Goal: Communication & Community: Answer question/provide support

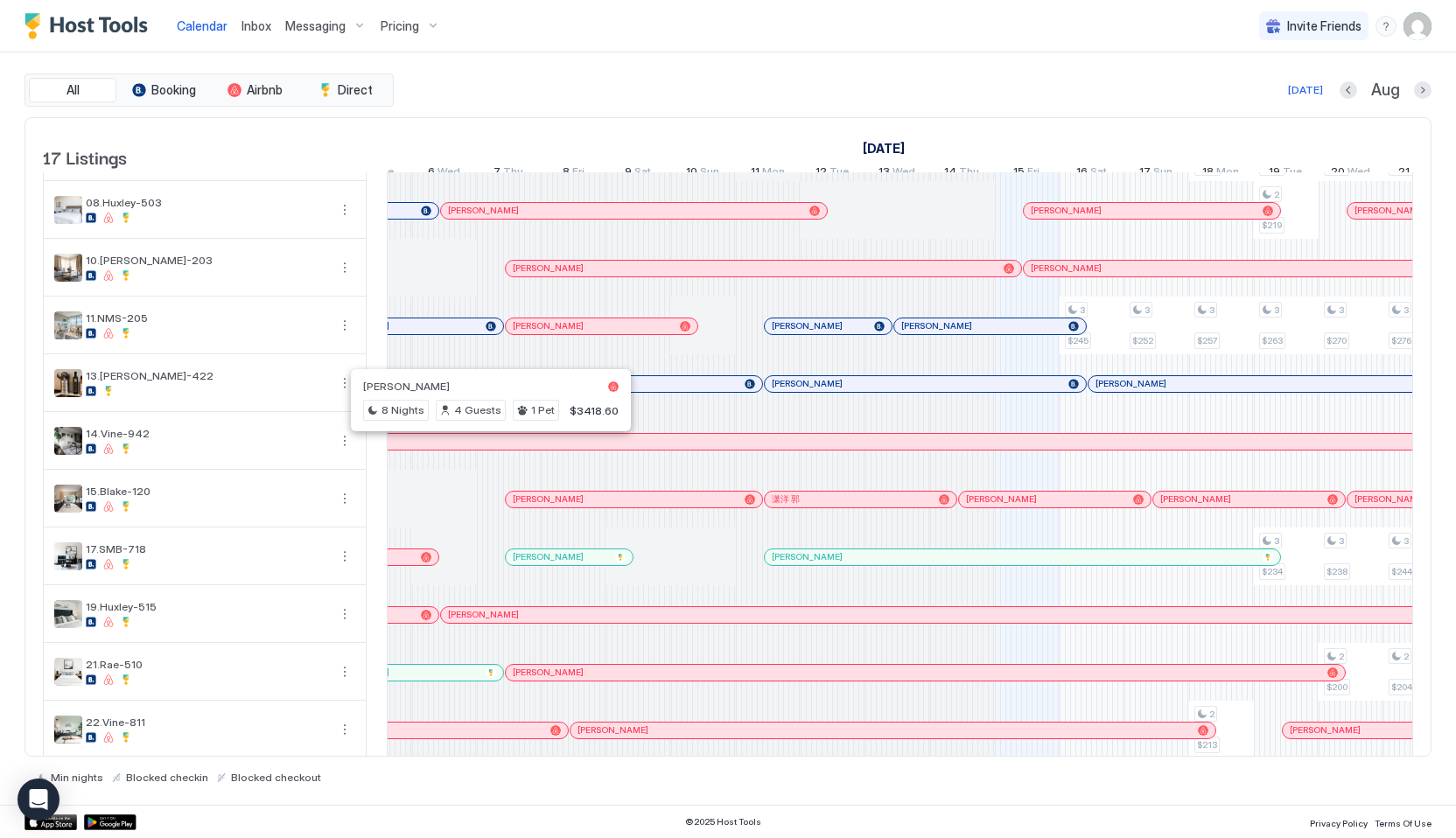
scroll to position [94, 0]
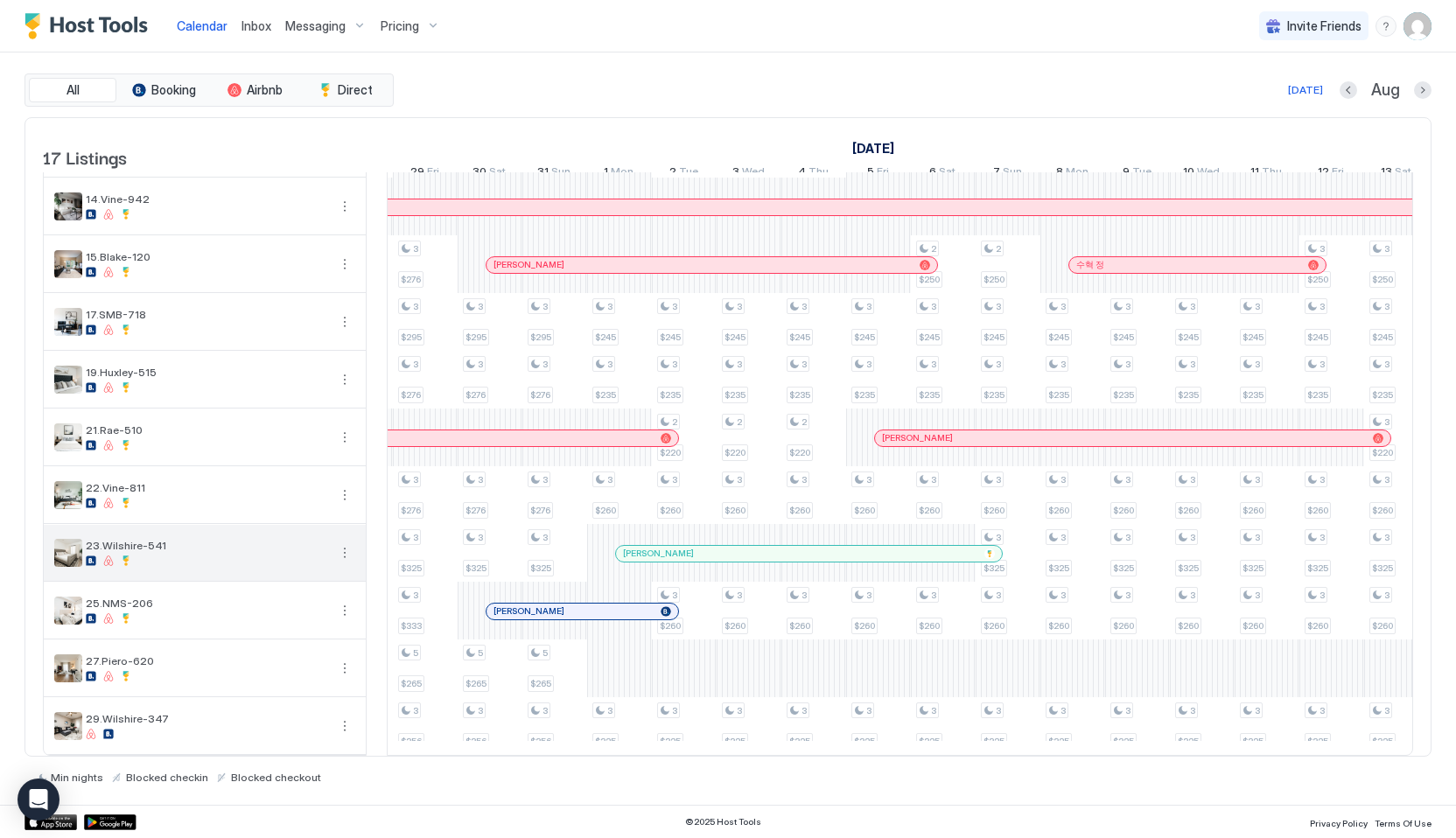
click at [103, 560] on div at bounding box center [108, 561] width 11 height 11
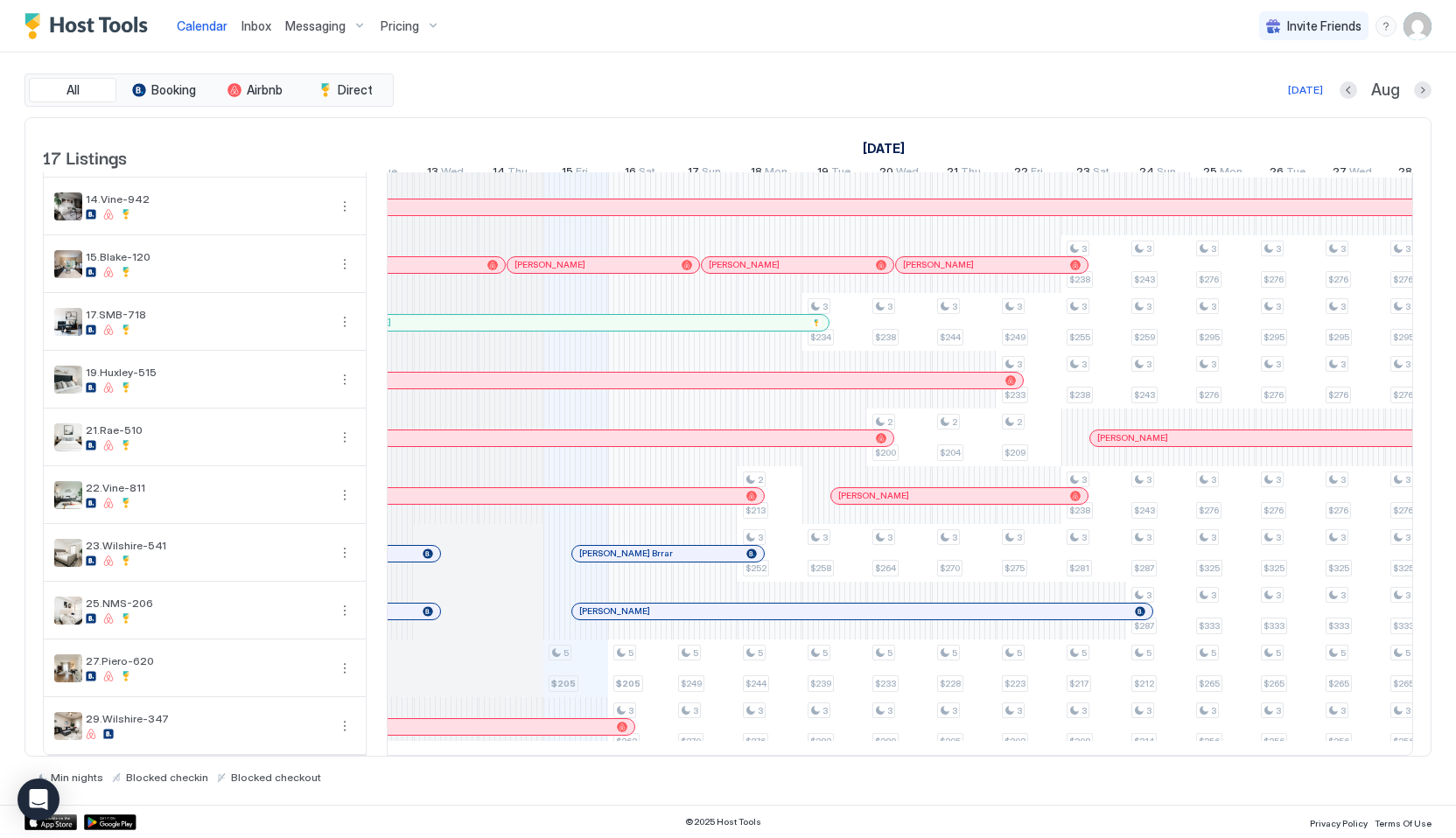
click at [409, 31] on span "Pricing" at bounding box center [400, 25] width 39 height 15
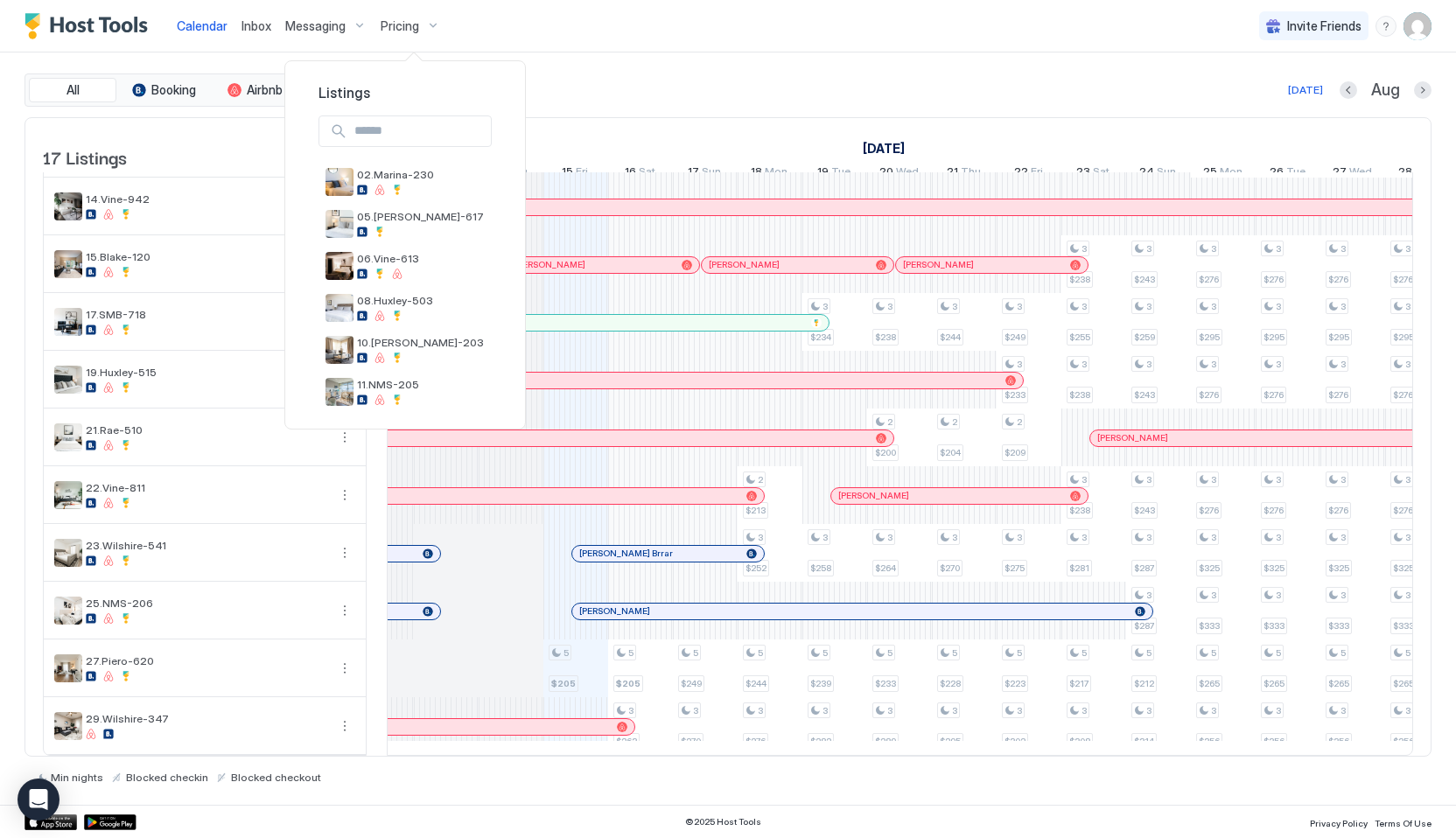
click at [597, 75] on div at bounding box center [728, 419] width 1456 height 838
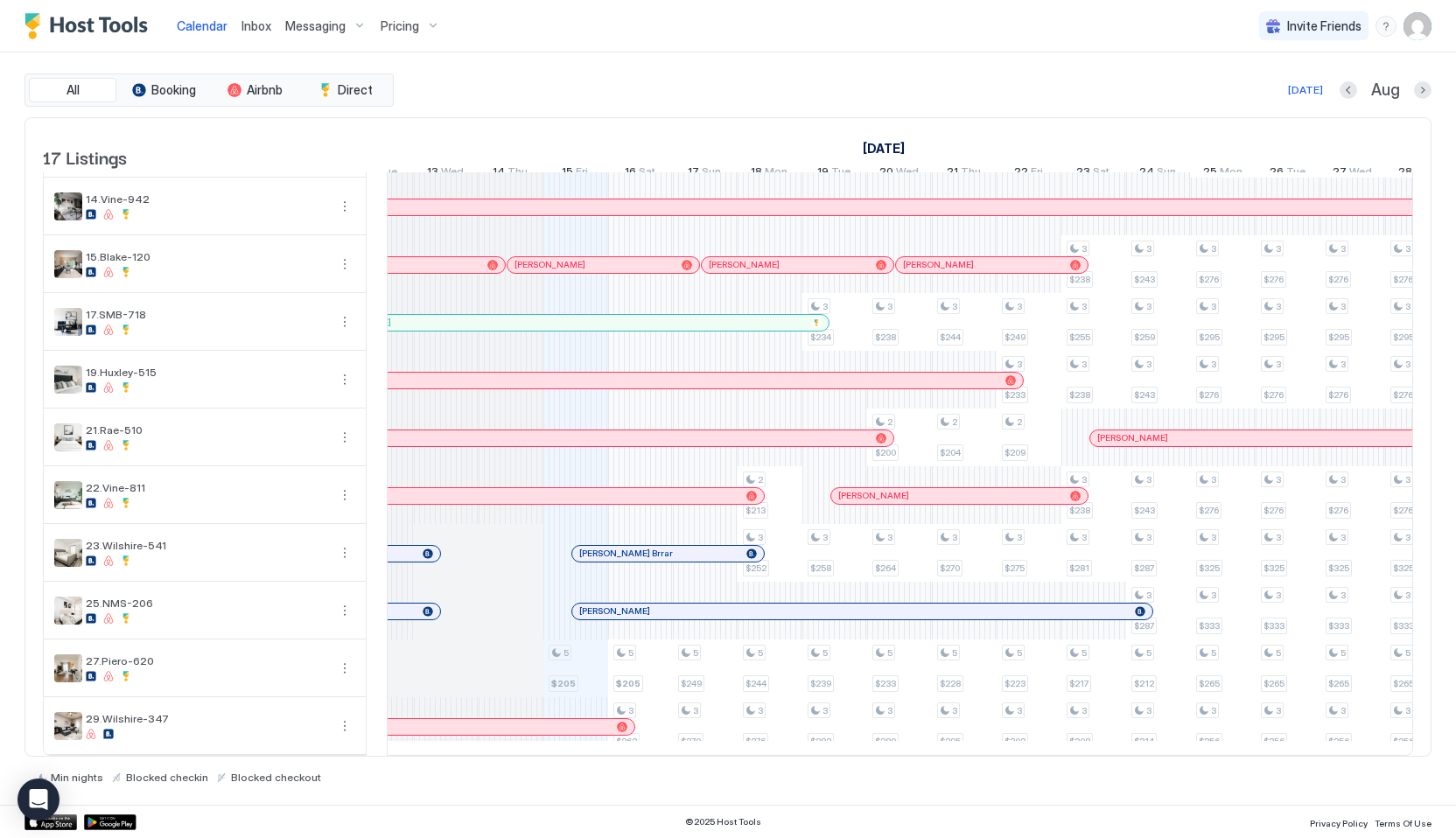
click at [405, 23] on span "Pricing" at bounding box center [400, 25] width 39 height 15
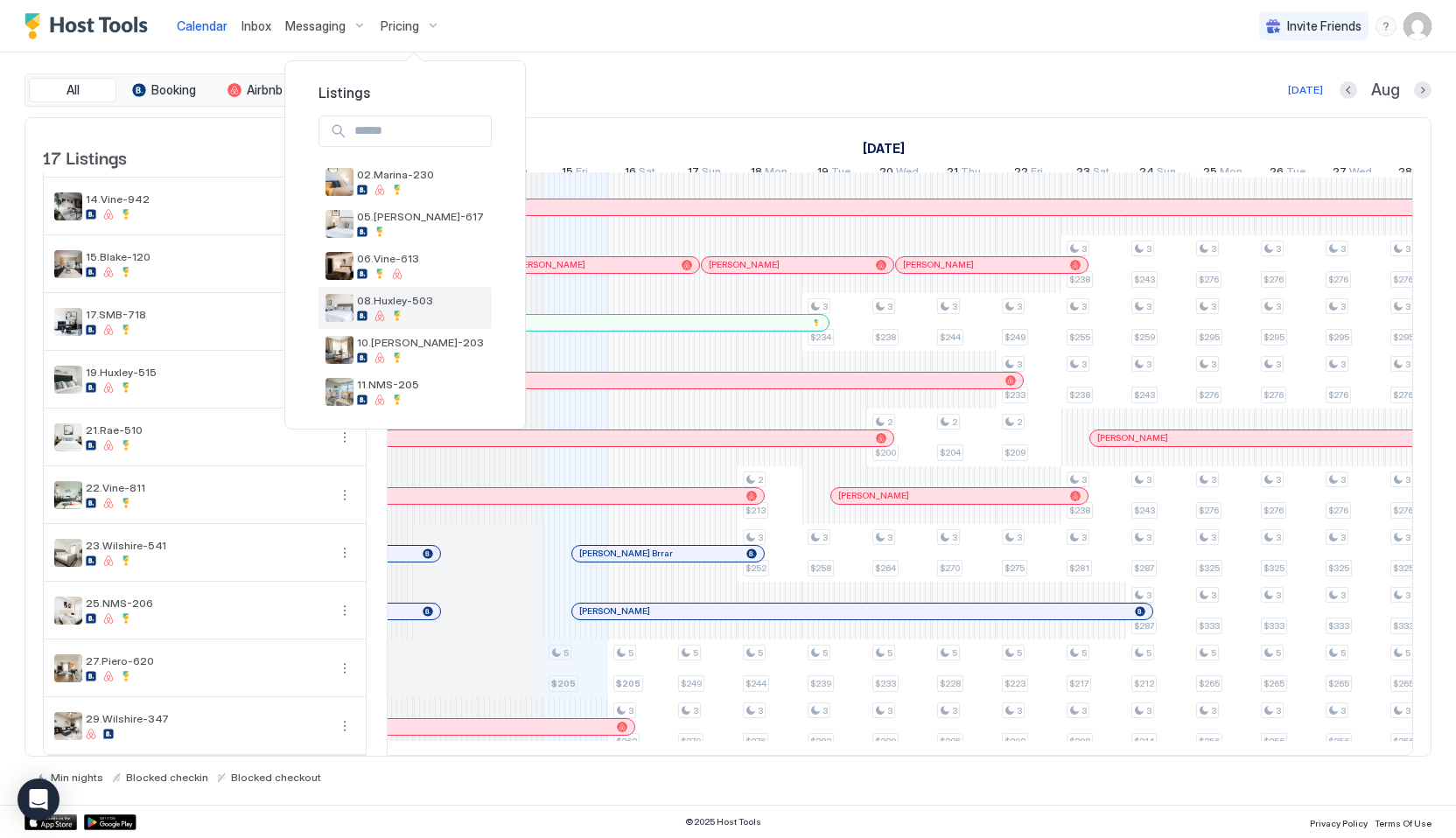
scroll to position [487, 0]
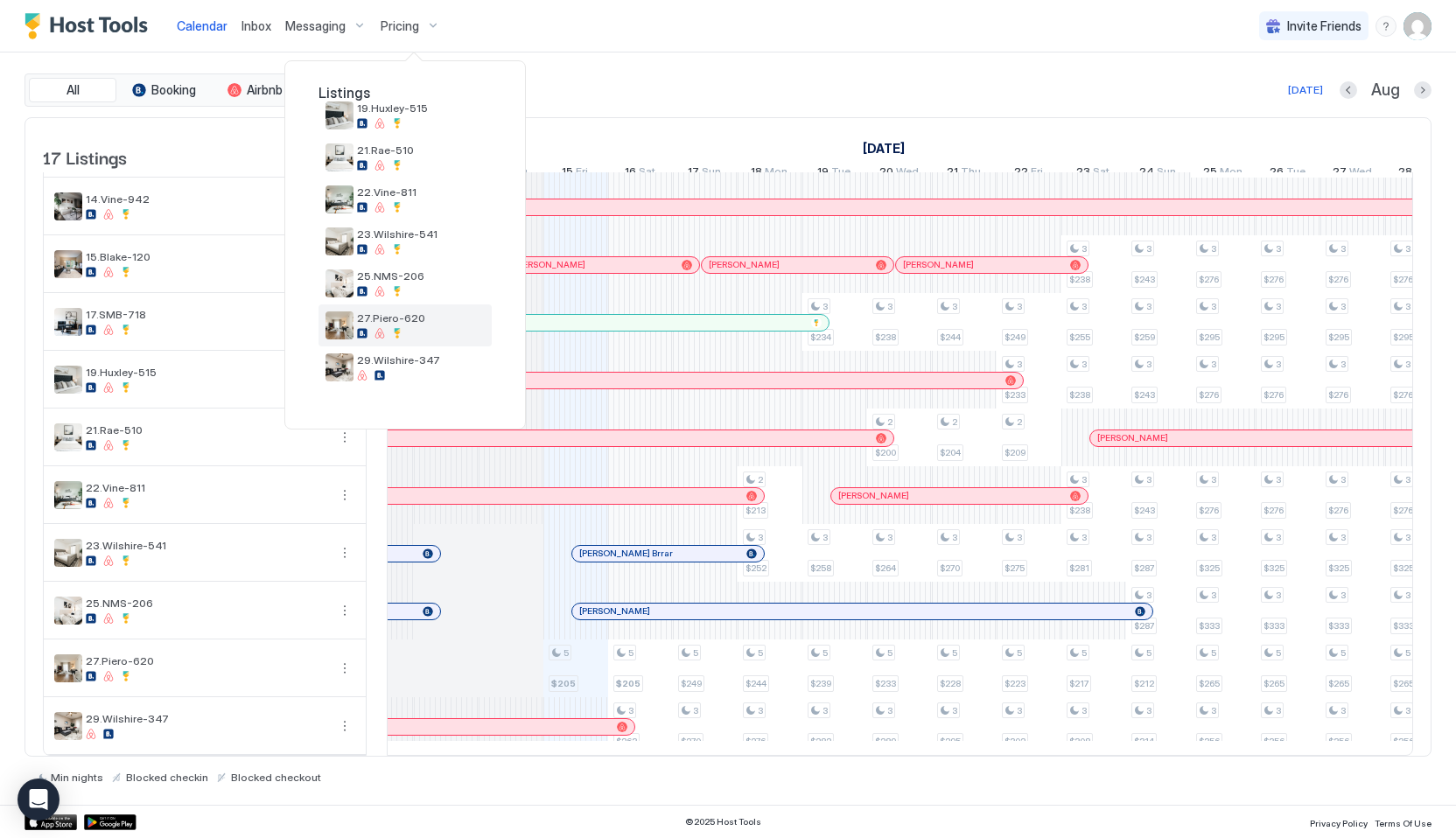
click at [422, 306] on div "27.Piero-620" at bounding box center [405, 325] width 173 height 42
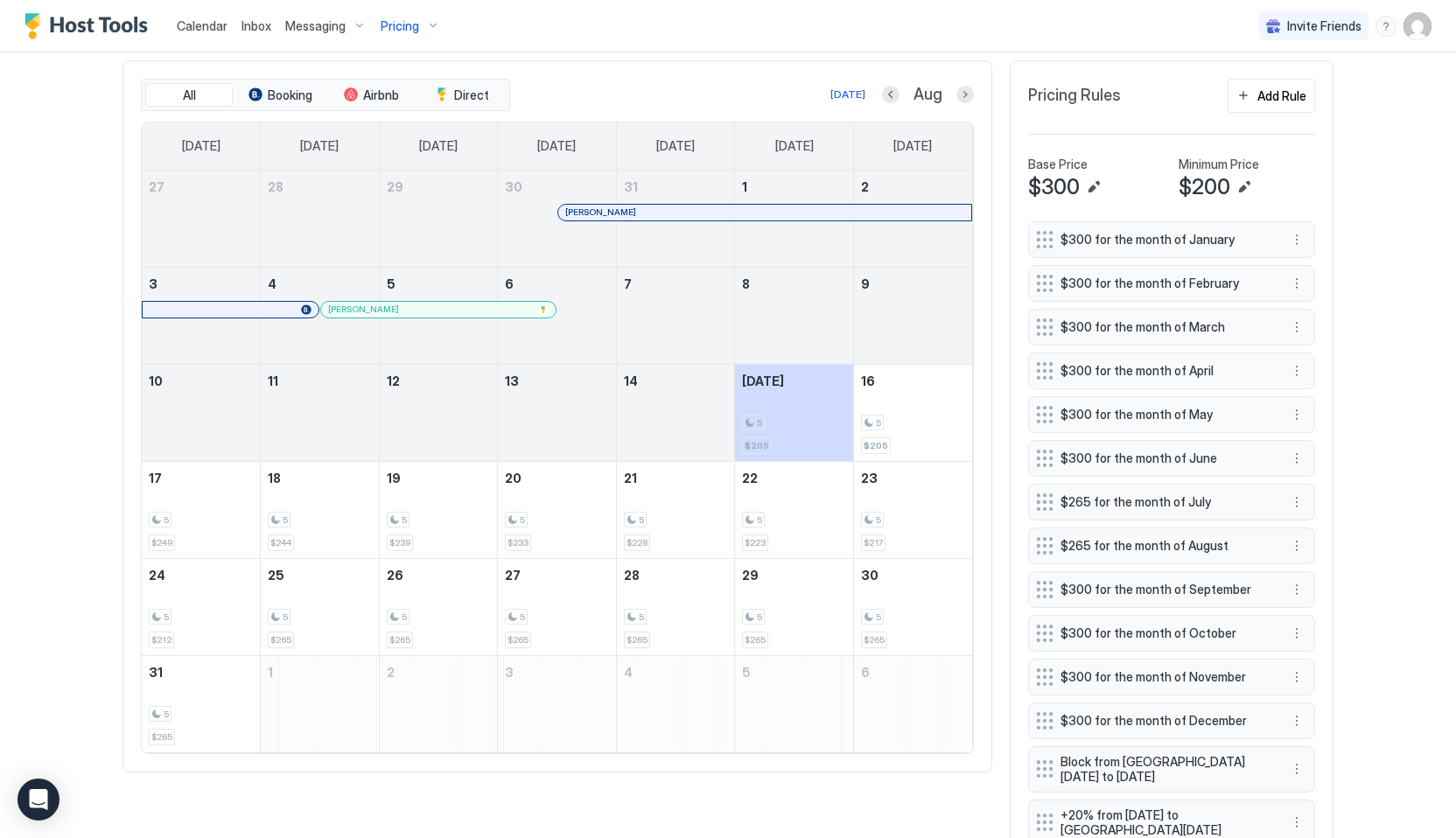
scroll to position [537, 0]
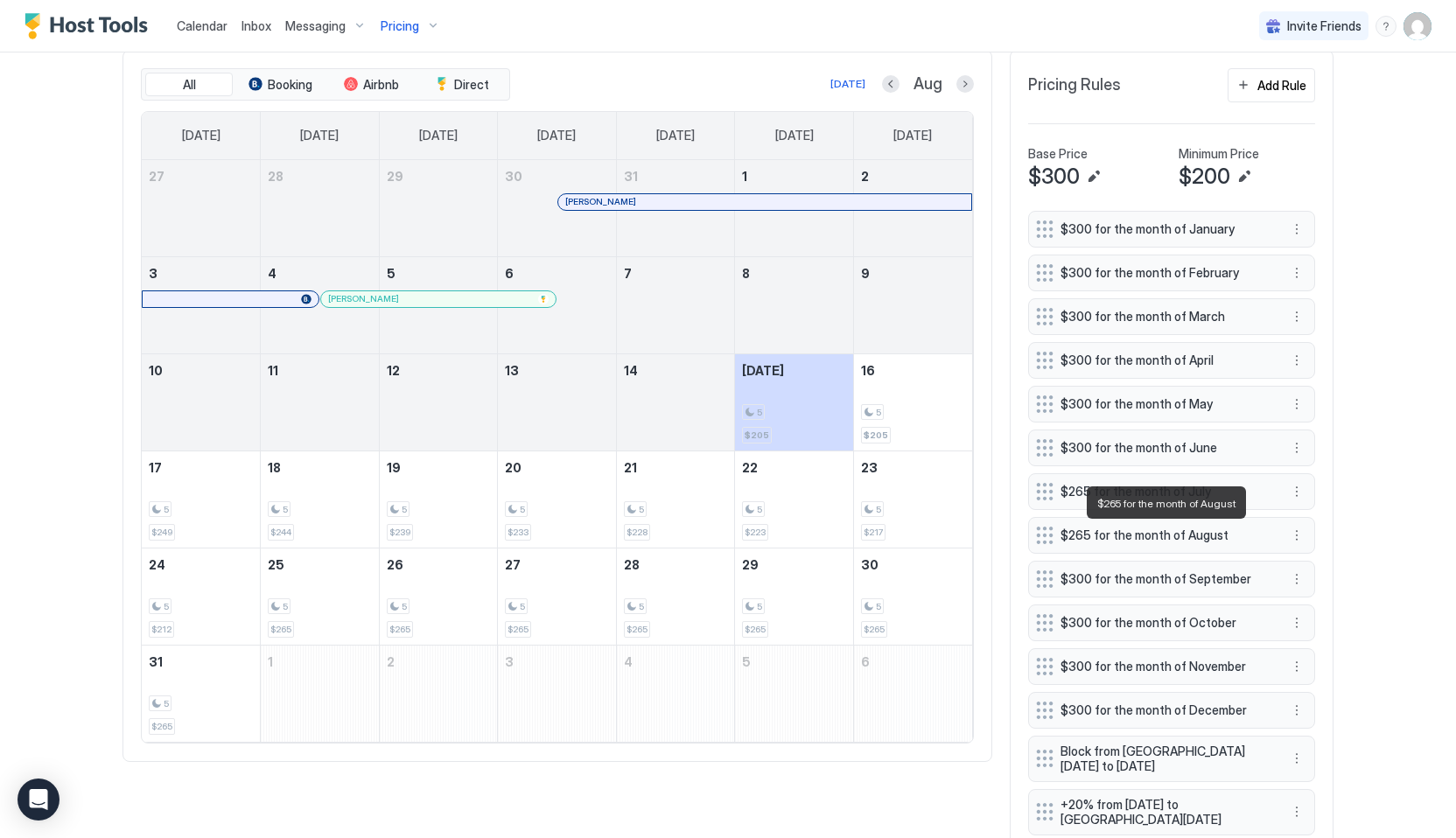
click at [1214, 536] on span "$265 for the month of August" at bounding box center [1164, 535] width 209 height 15
click at [1308, 531] on div "$265 for the month of August" at bounding box center [1172, 535] width 287 height 37
click at [1298, 531] on button "More options" at bounding box center [1296, 535] width 21 height 21
click at [1303, 565] on div "Edit" at bounding box center [1312, 560] width 39 height 14
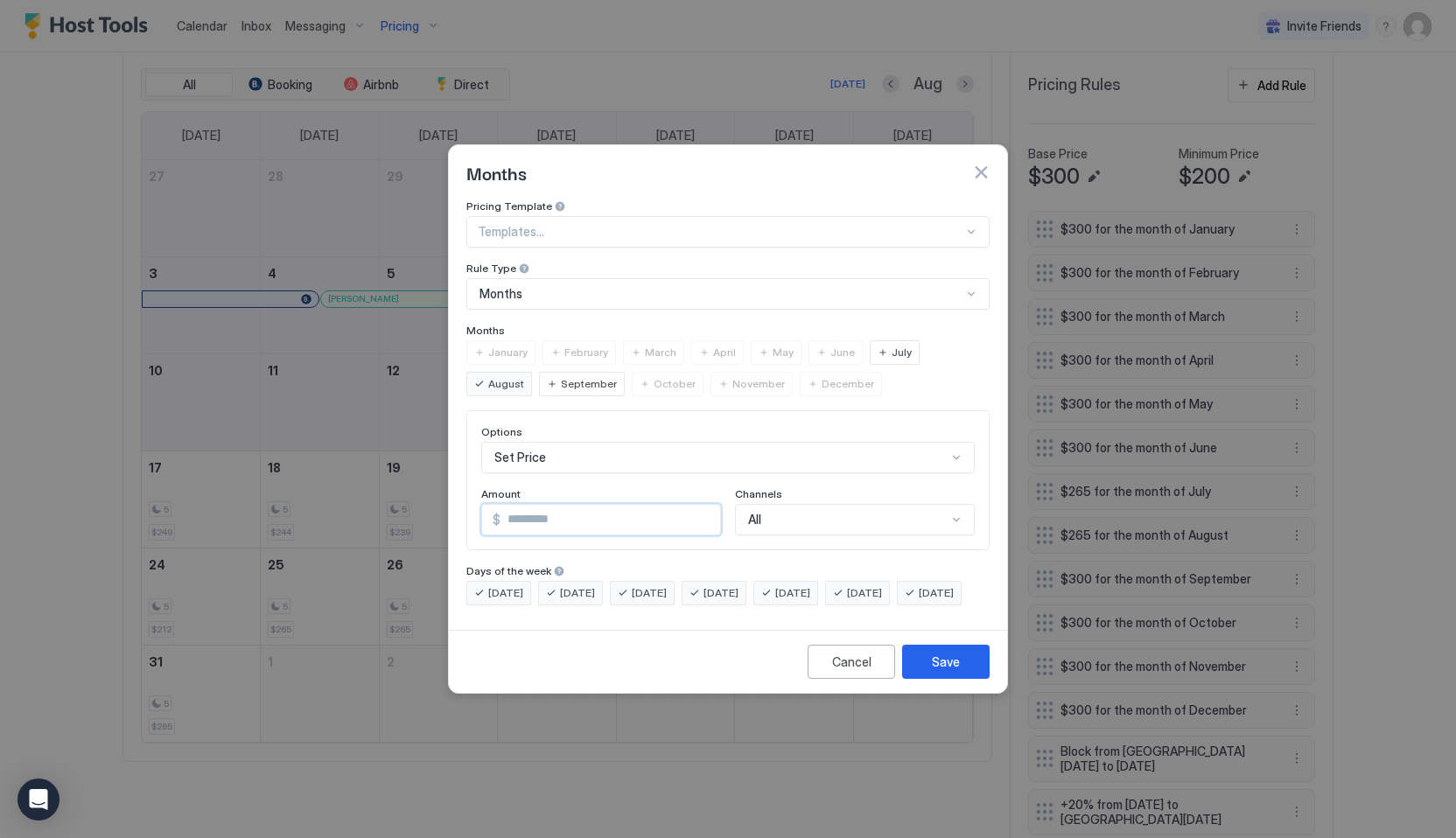
click at [552, 508] on input "***" at bounding box center [609, 519] width 219 height 30
type input "***"
click at [953, 671] on div "Save" at bounding box center [945, 662] width 28 height 18
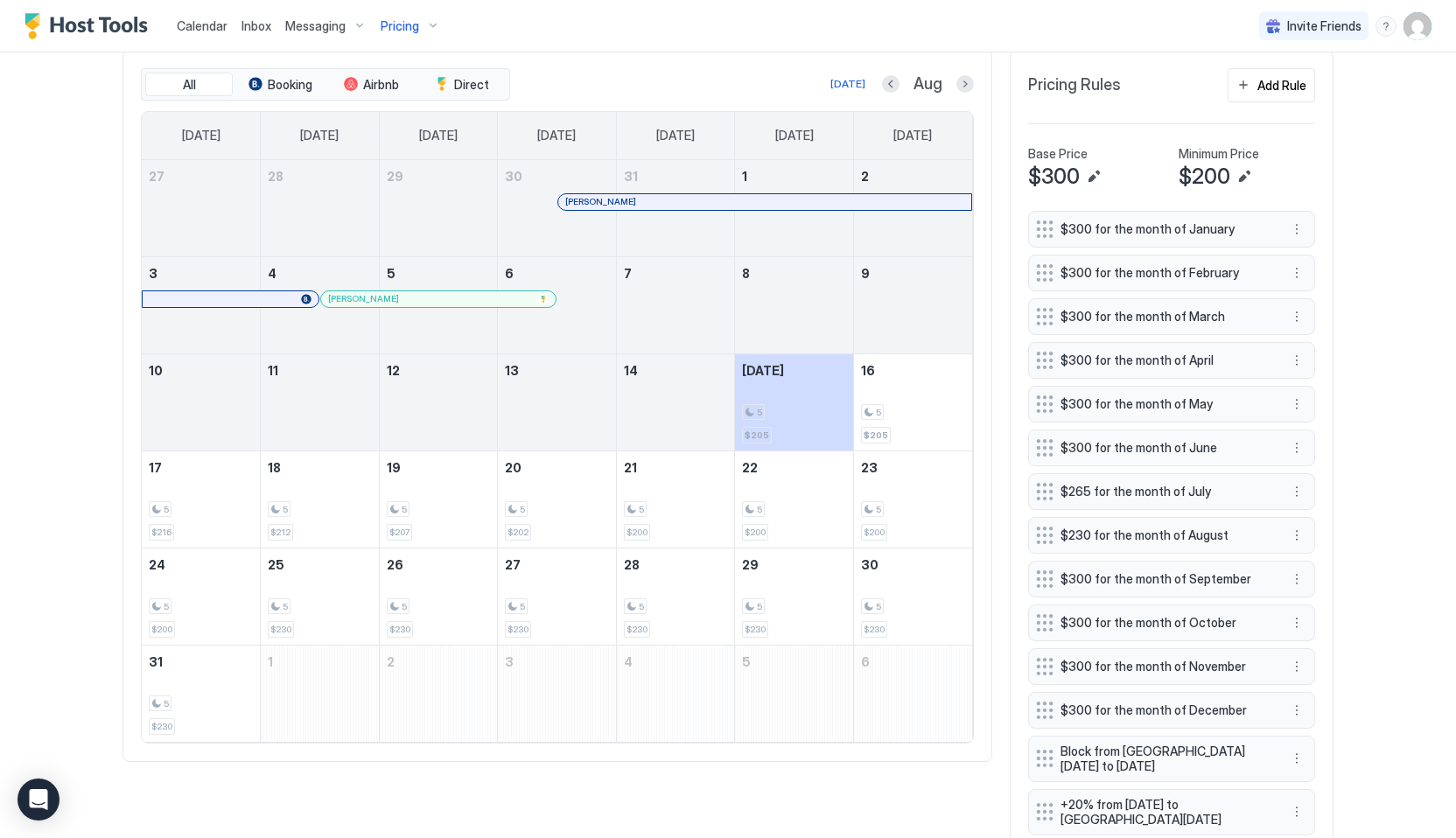
click at [272, 31] on div "Inbox" at bounding box center [256, 26] width 43 height 33
click at [259, 31] on span "Inbox" at bounding box center [255, 25] width 30 height 14
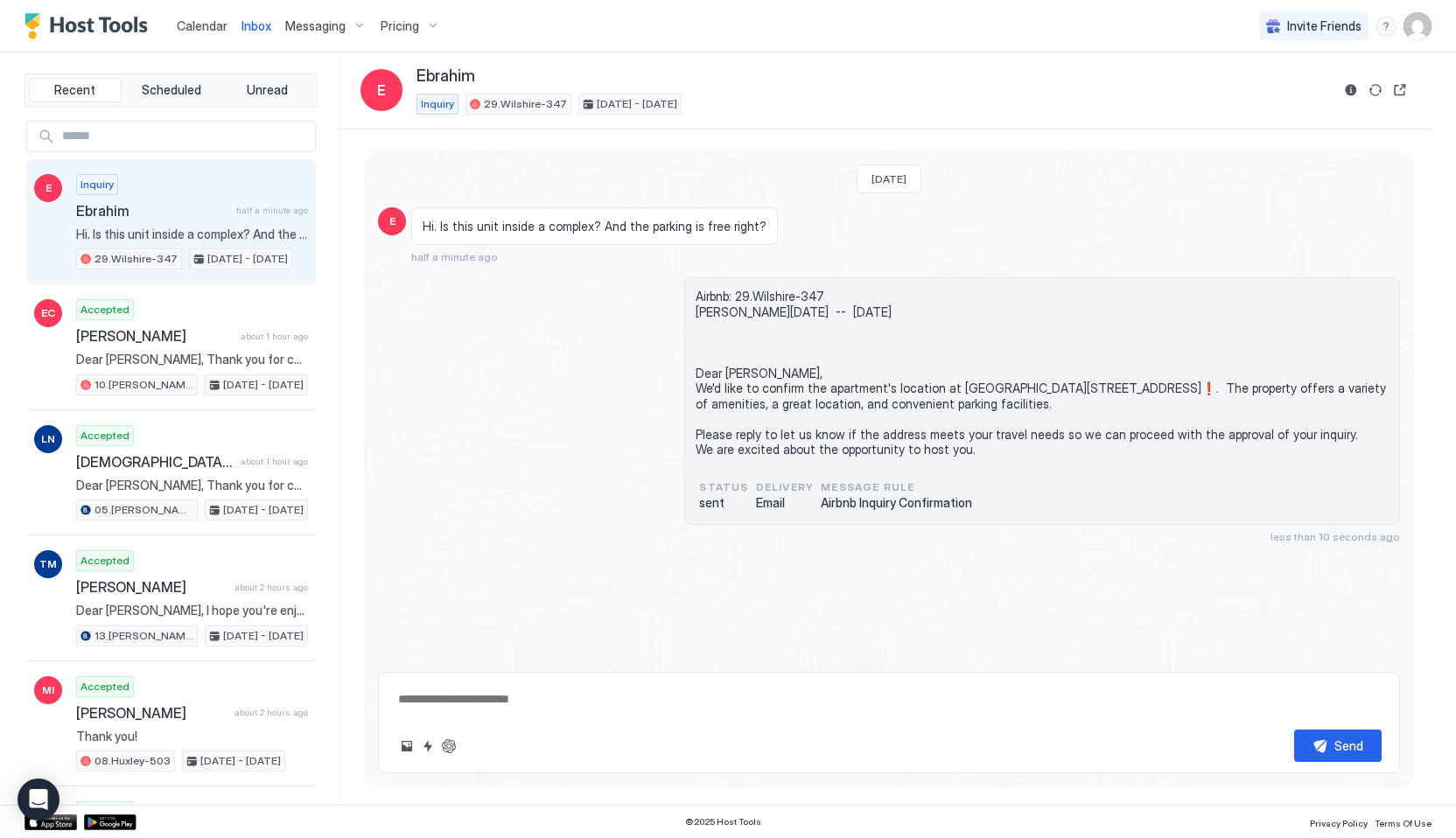
click at [441, 235] on div "Hi. Is this unit inside a complex? And the parking is free right?" at bounding box center [595, 227] width 366 height 39
copy span "Hi. Is this unit inside a complex? And the parking is free right?"
click at [603, 698] on textarea at bounding box center [888, 700] width 985 height 33
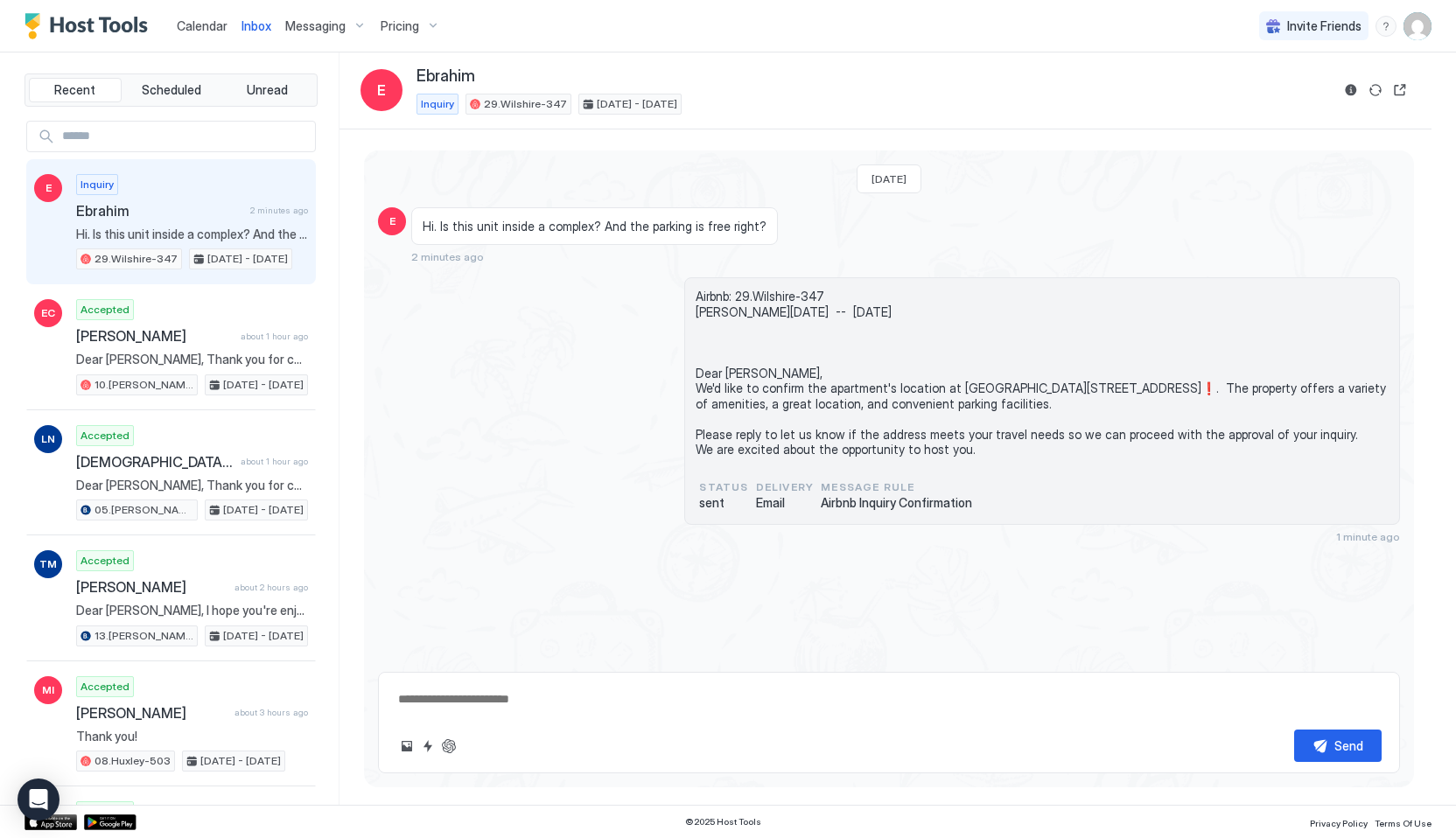
paste textarea "**********"
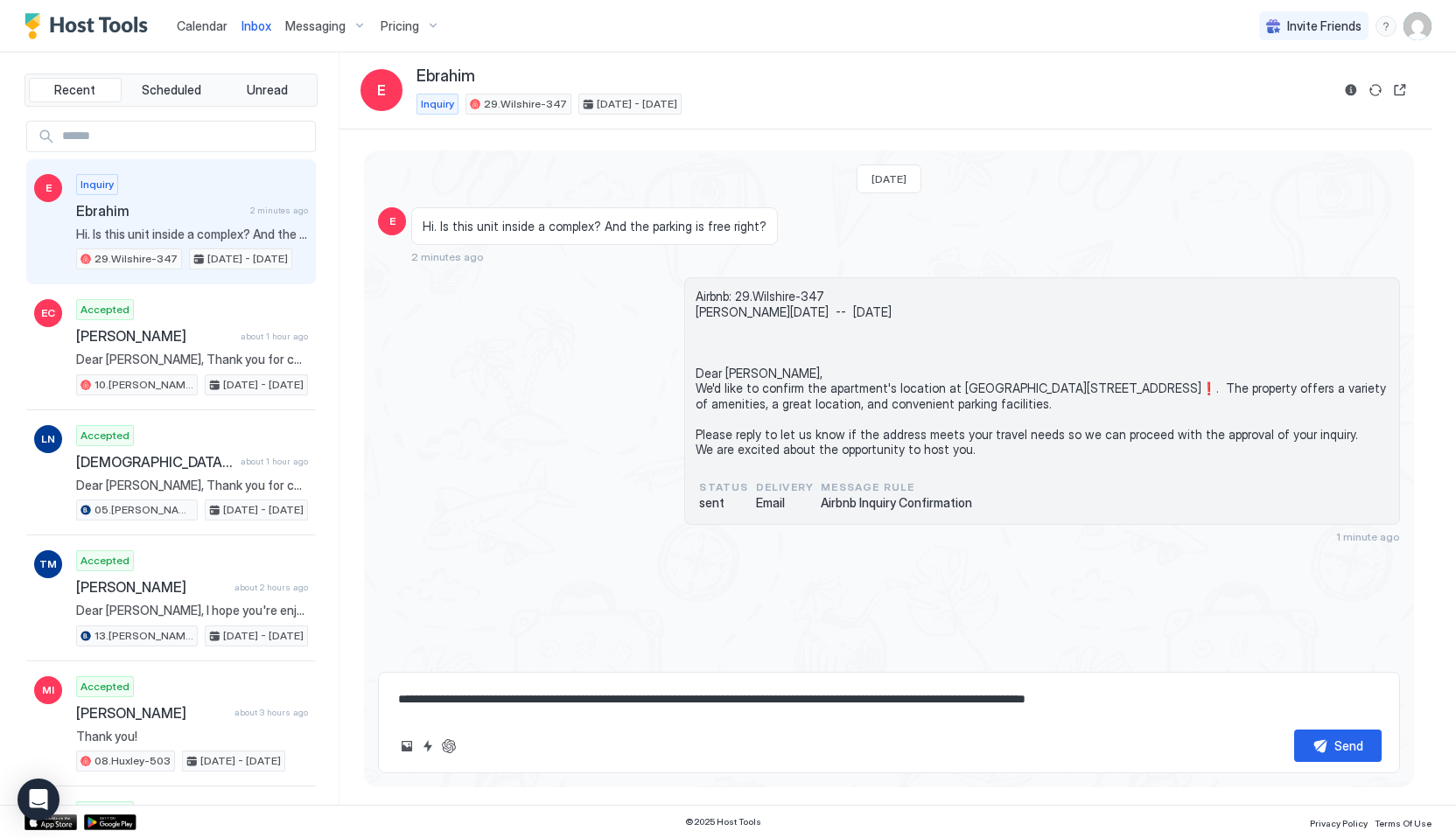
click at [749, 385] on span "Airbnb: 29.Wilshire-347 Ebrahim Sat, September 13th -- Sat, September 20th Dear…" at bounding box center [1042, 373] width 693 height 169
copy span "Dear Ebrahim,"
click at [394, 693] on div "**********" at bounding box center [889, 722] width 1022 height 101
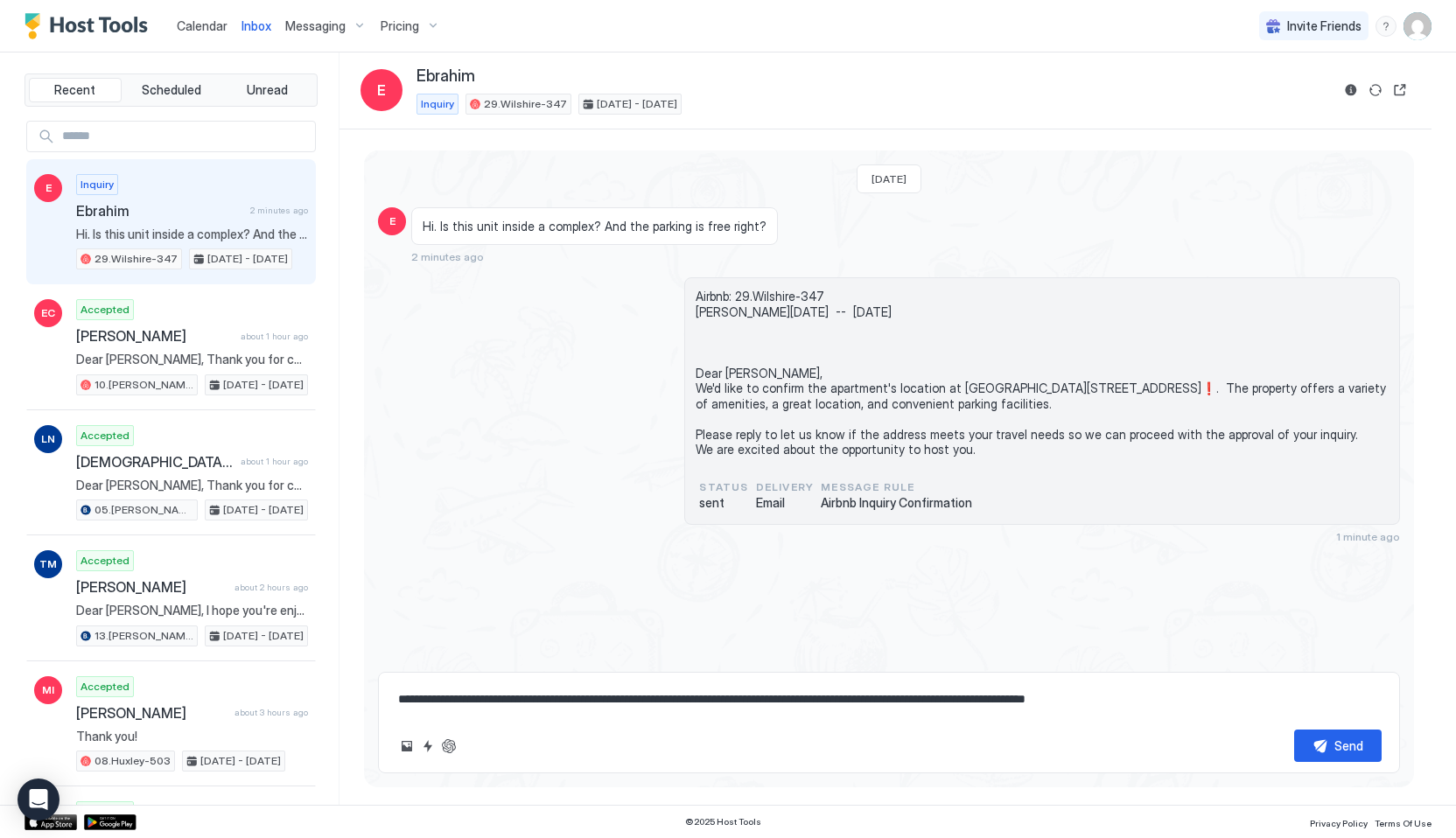
click at [401, 700] on textarea "**********" at bounding box center [888, 700] width 985 height 33
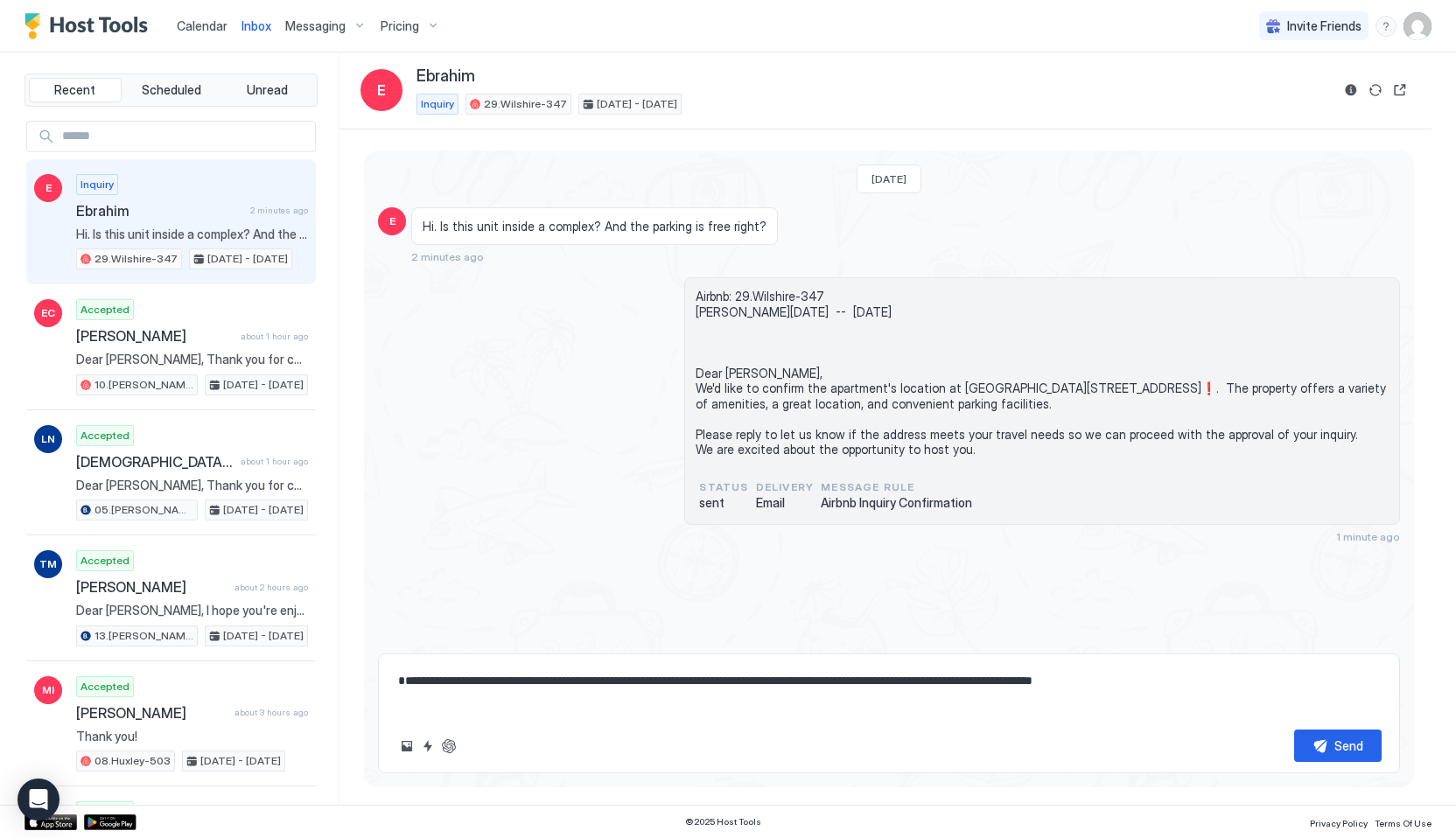
paste textarea "**********"
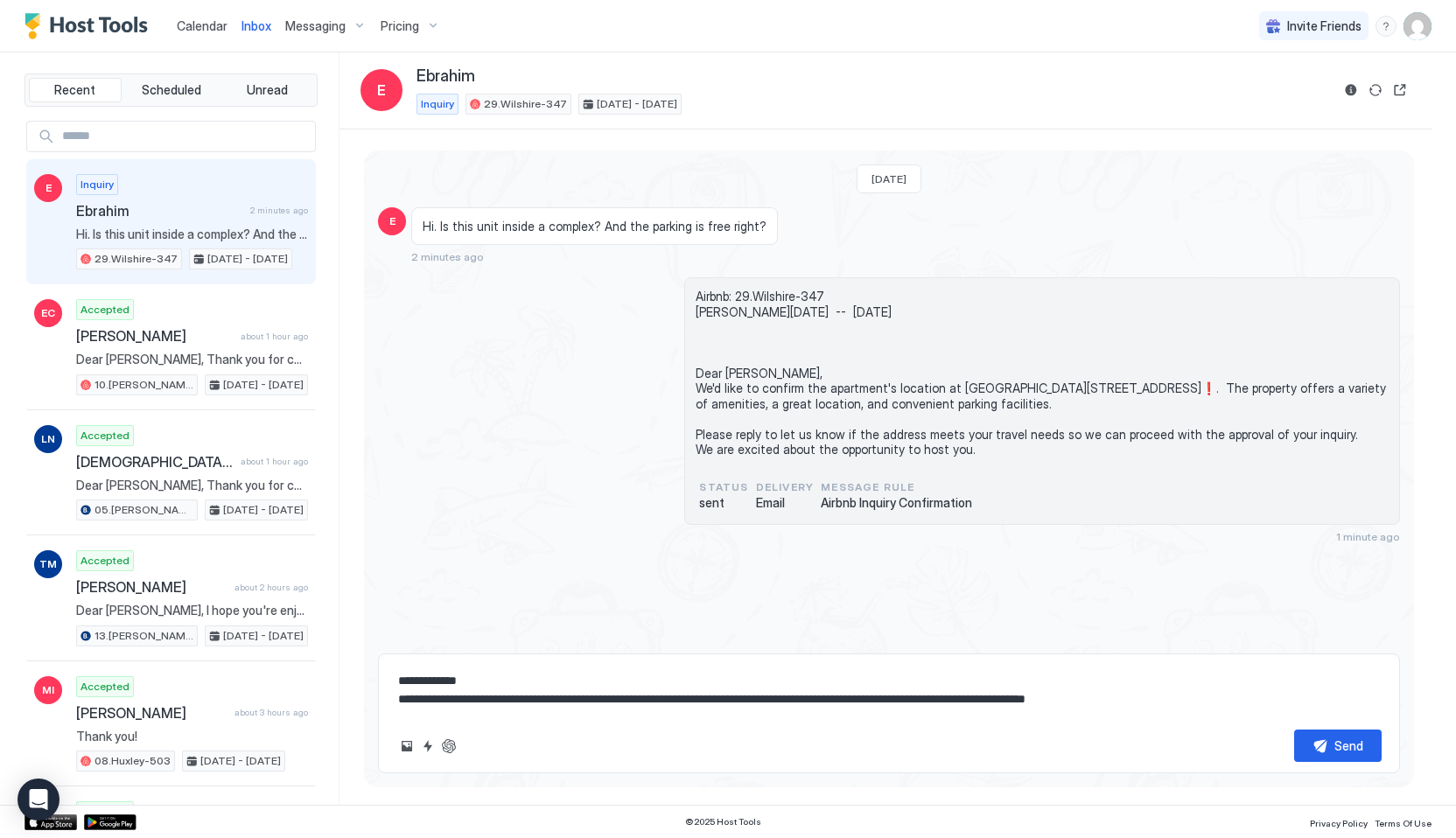
click at [400, 700] on textarea "**********" at bounding box center [888, 691] width 985 height 51
drag, startPoint x: 559, startPoint y: 703, endPoint x: 396, endPoint y: 703, distance: 163.0
click at [396, 703] on textarea "**********" at bounding box center [888, 691] width 985 height 51
drag, startPoint x: 697, startPoint y: 399, endPoint x: 1002, endPoint y: 468, distance: 312.7
click at [1002, 458] on span "Airbnb: 29.Wilshire-347 Ebrahim Sat, September 13th -- Sat, September 20th Dear…" at bounding box center [1042, 373] width 693 height 169
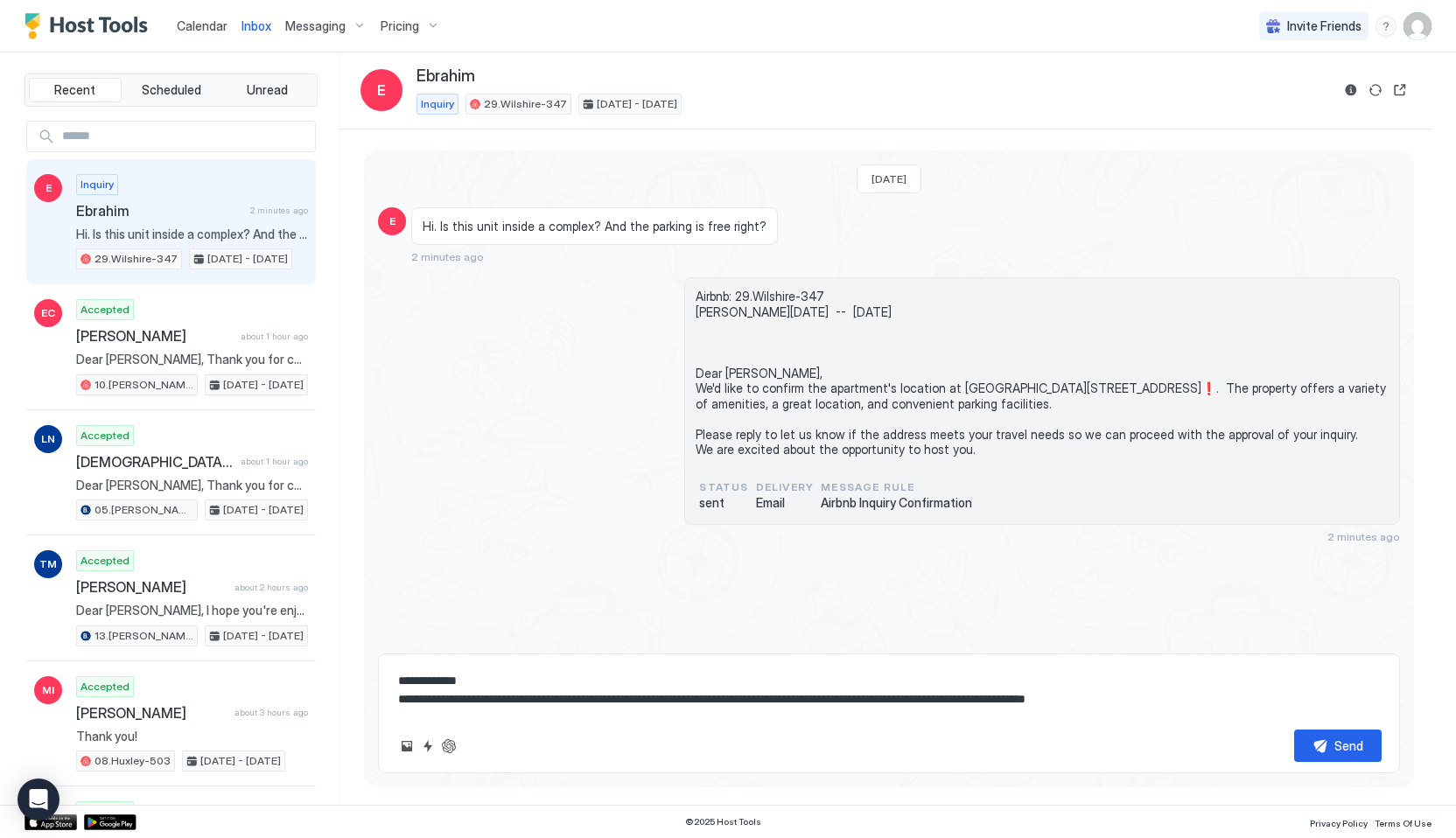
copy span "We'd like to confirm the apartment's location at 📍 5600 Wilshire Blvd, Los Ange…"
click at [1191, 696] on textarea "**********" at bounding box center [888, 691] width 985 height 51
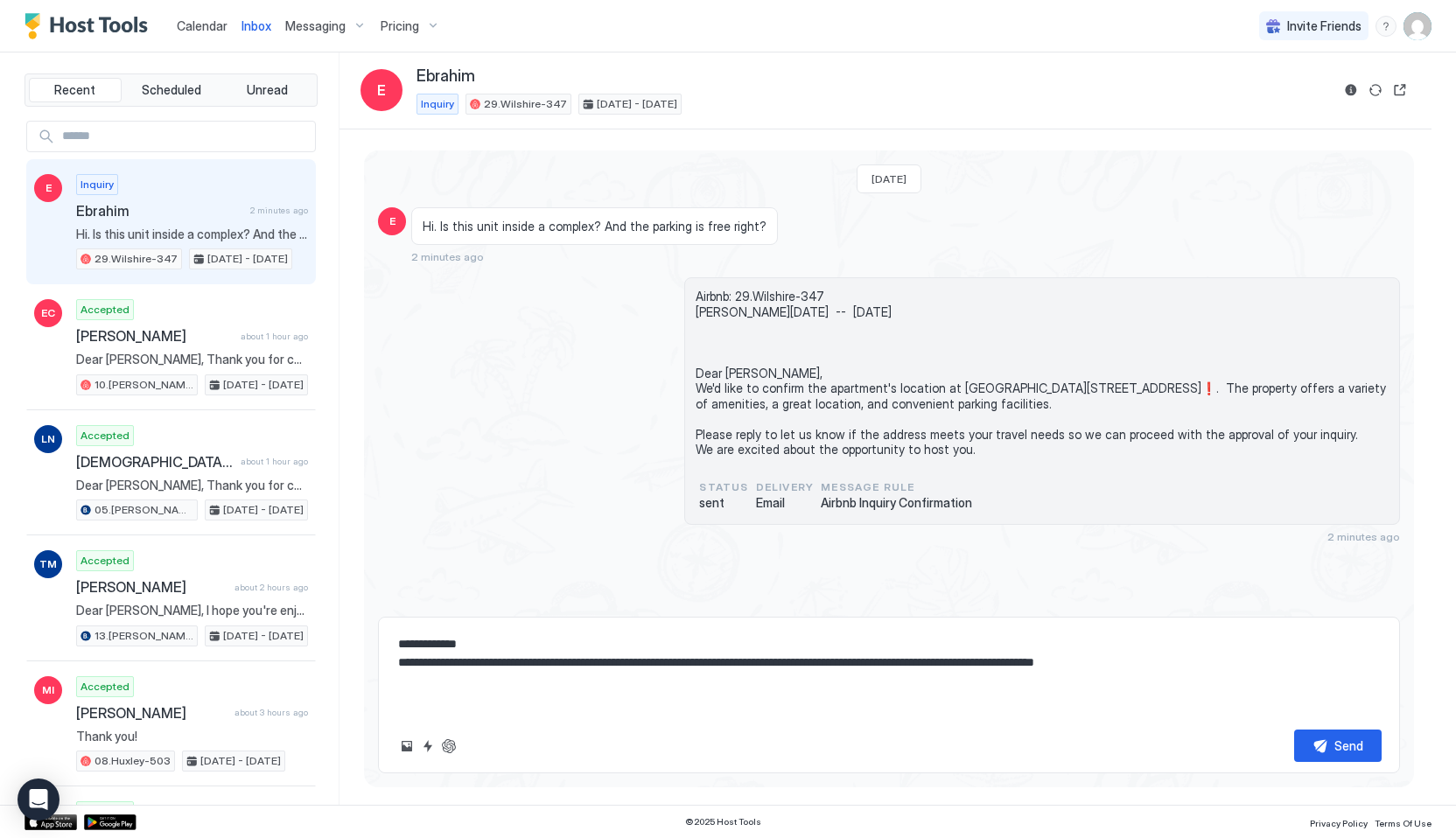
paste textarea "**********"
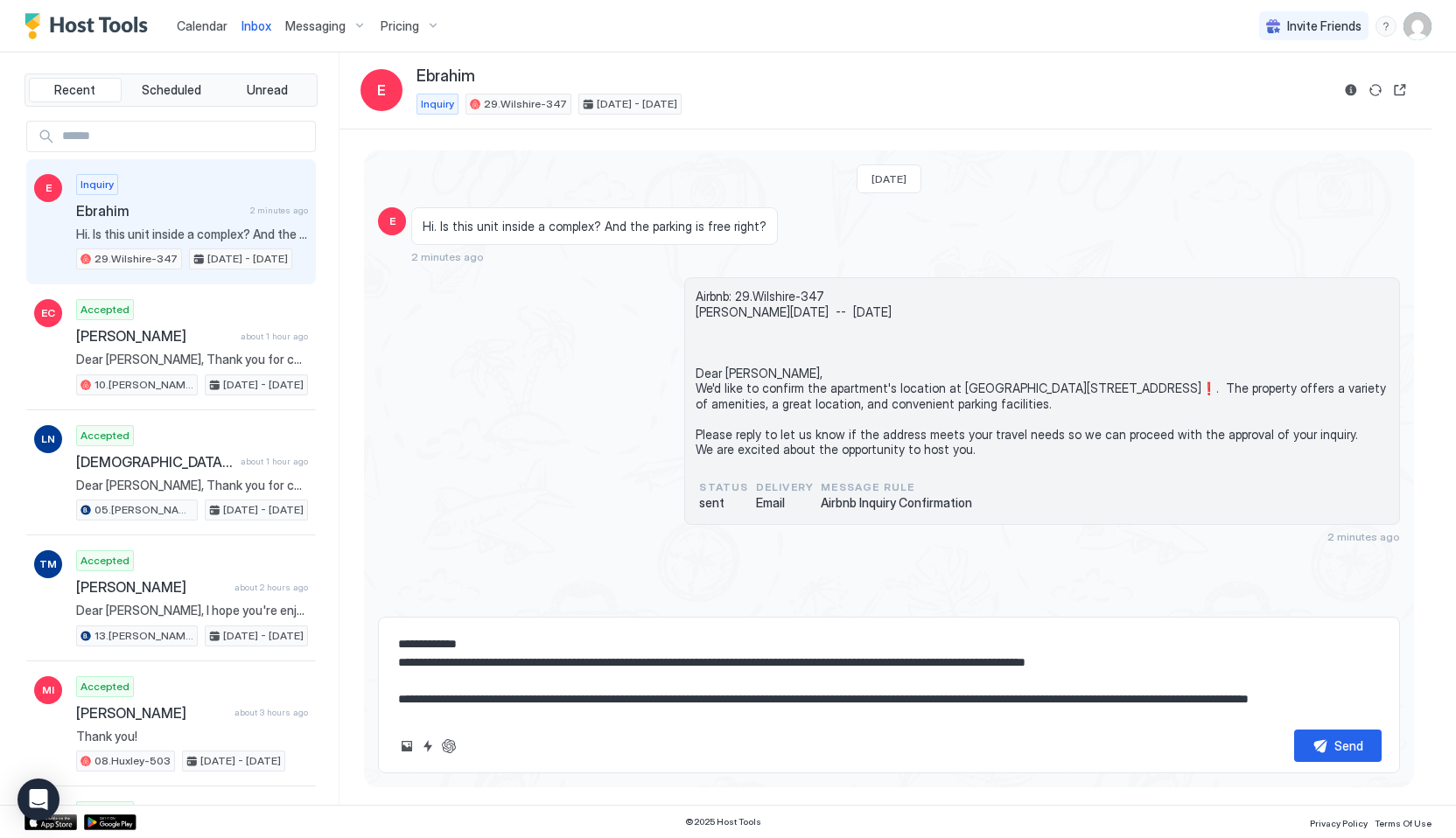
scroll to position [65, 0]
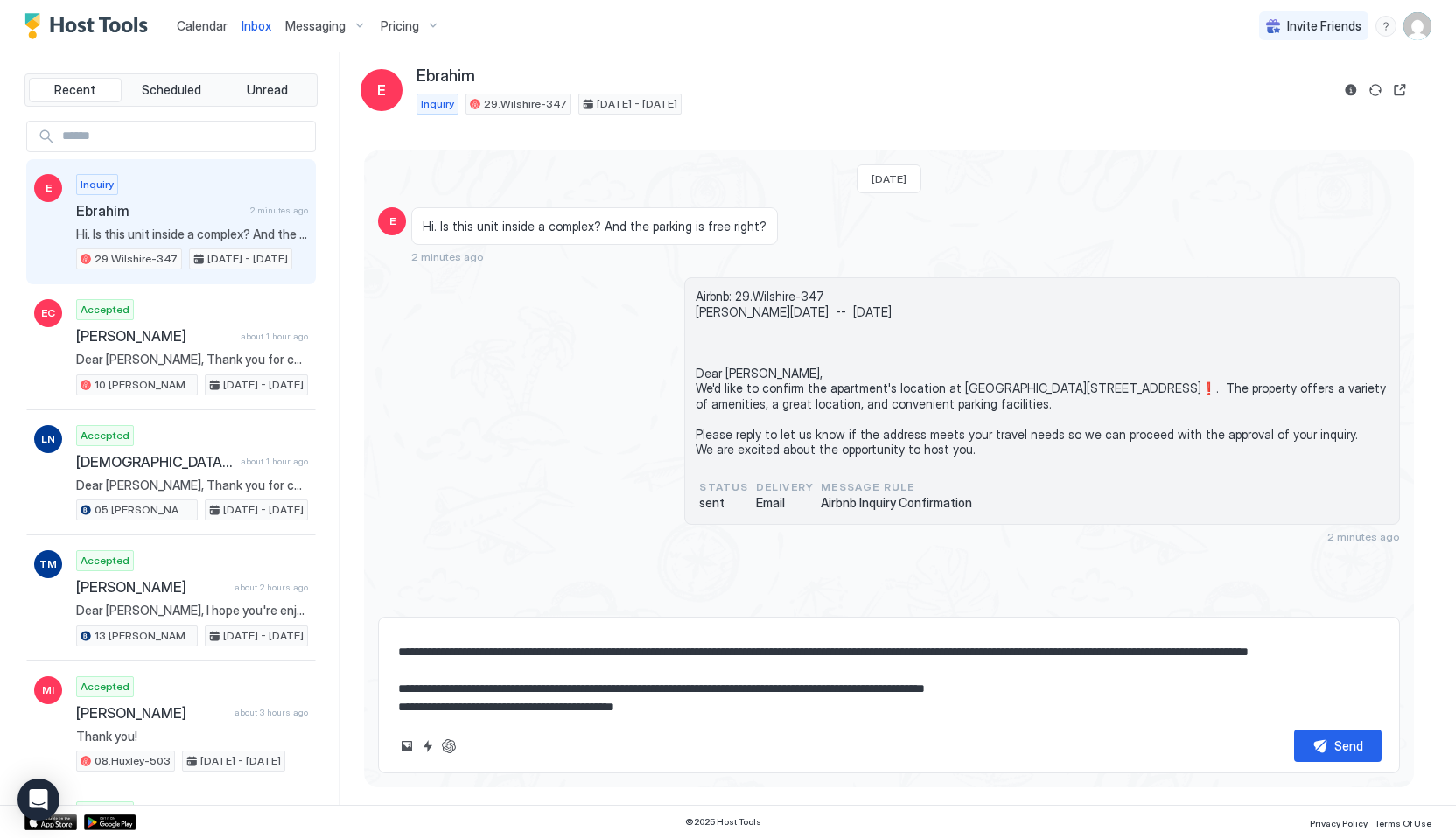
drag, startPoint x: 405, startPoint y: 636, endPoint x: 386, endPoint y: 636, distance: 19.0
click at [386, 636] on div "**********" at bounding box center [889, 694] width 1022 height 156
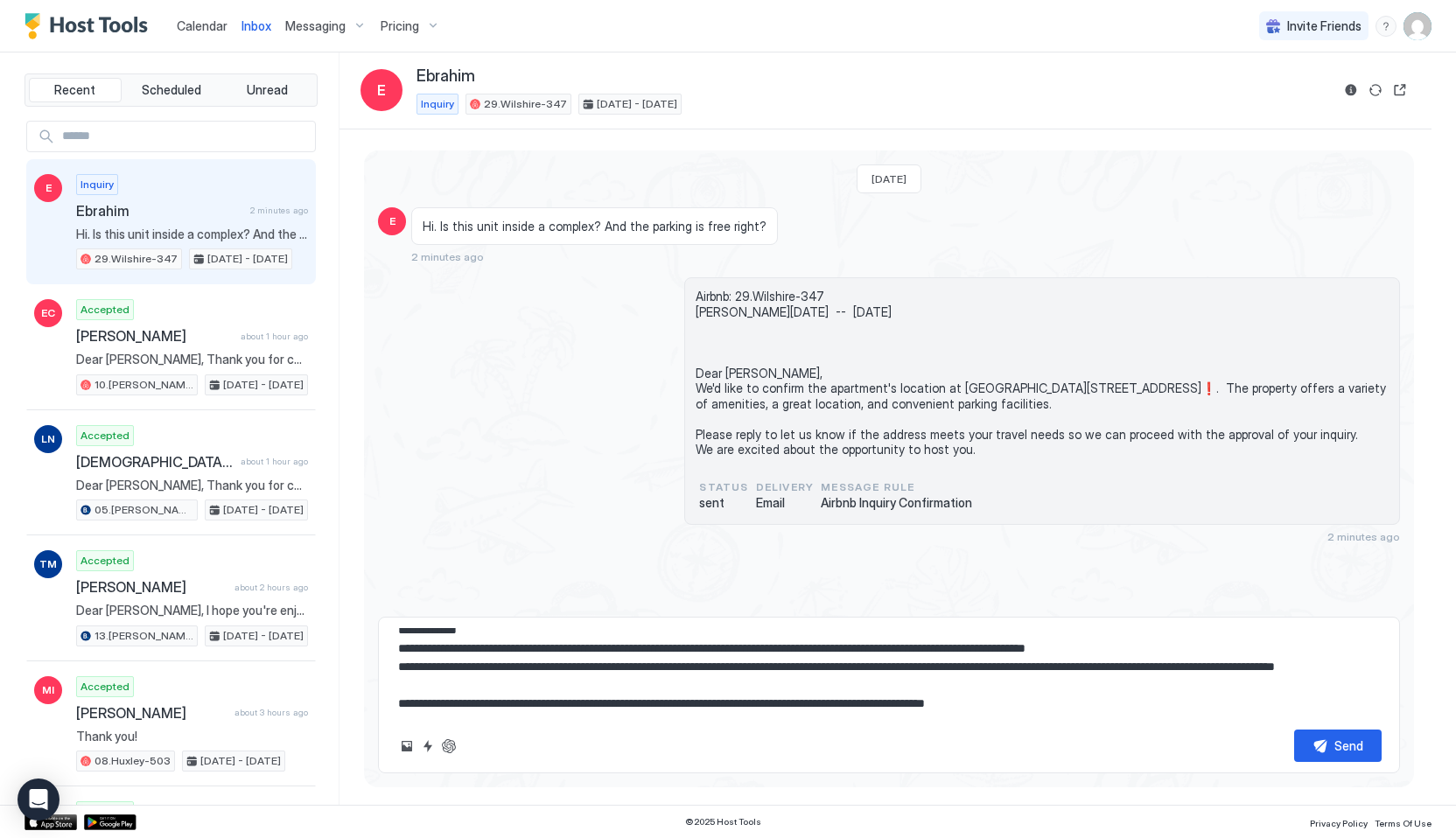
scroll to position [0, 0]
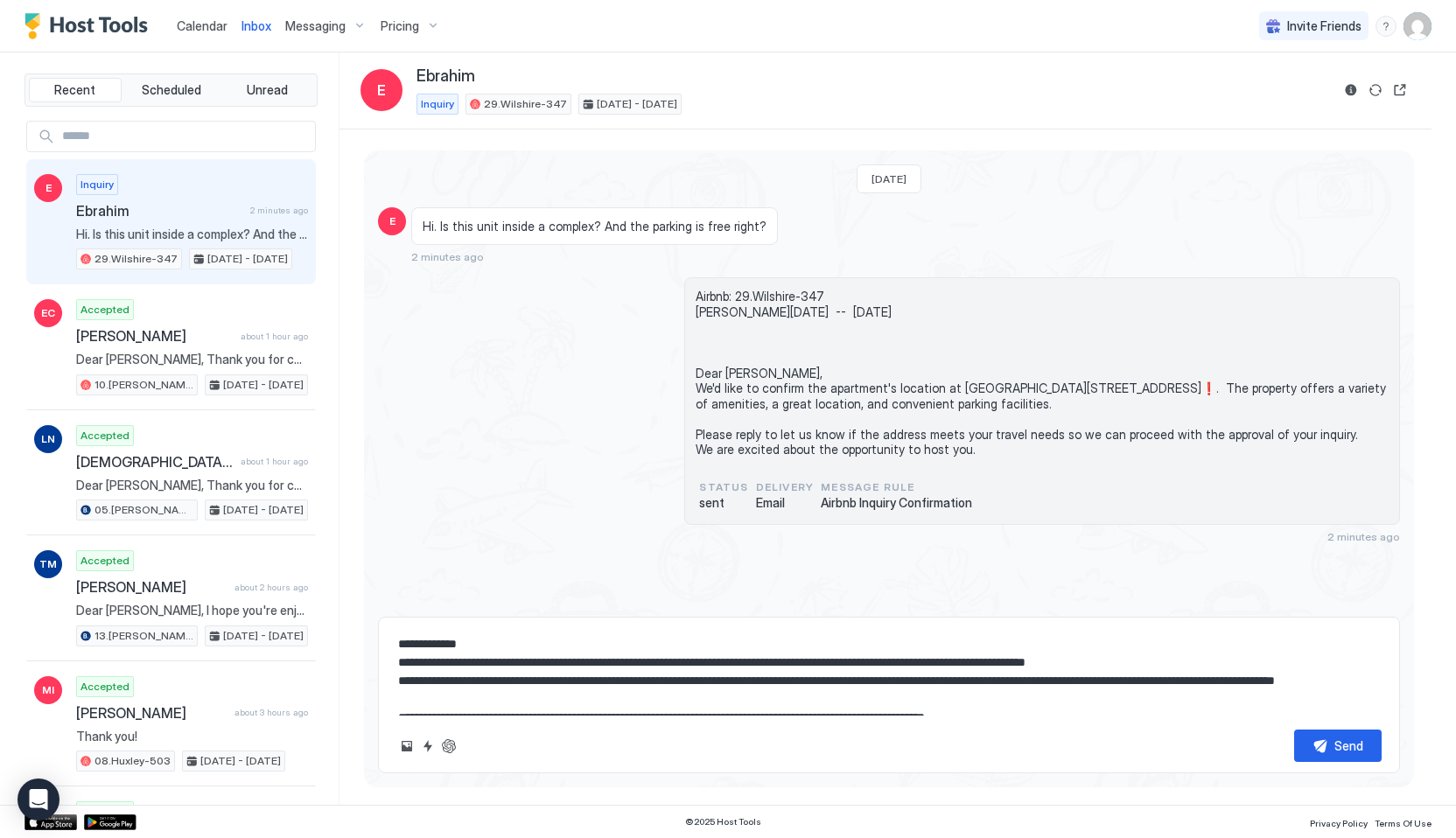
click at [1185, 670] on textarea "**********" at bounding box center [888, 672] width 985 height 88
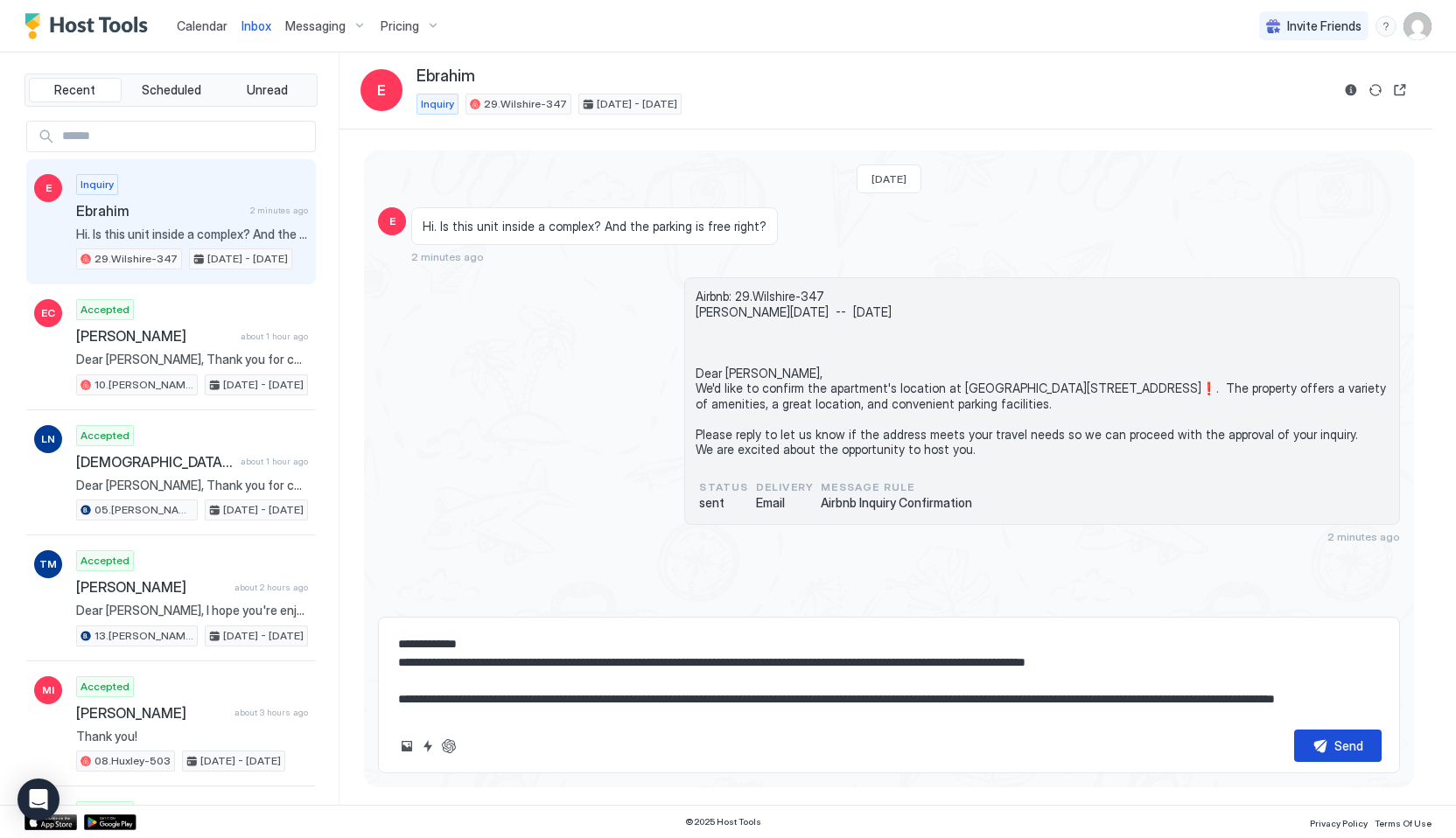
click at [1327, 743] on button "Send" at bounding box center [1337, 746] width 88 height 33
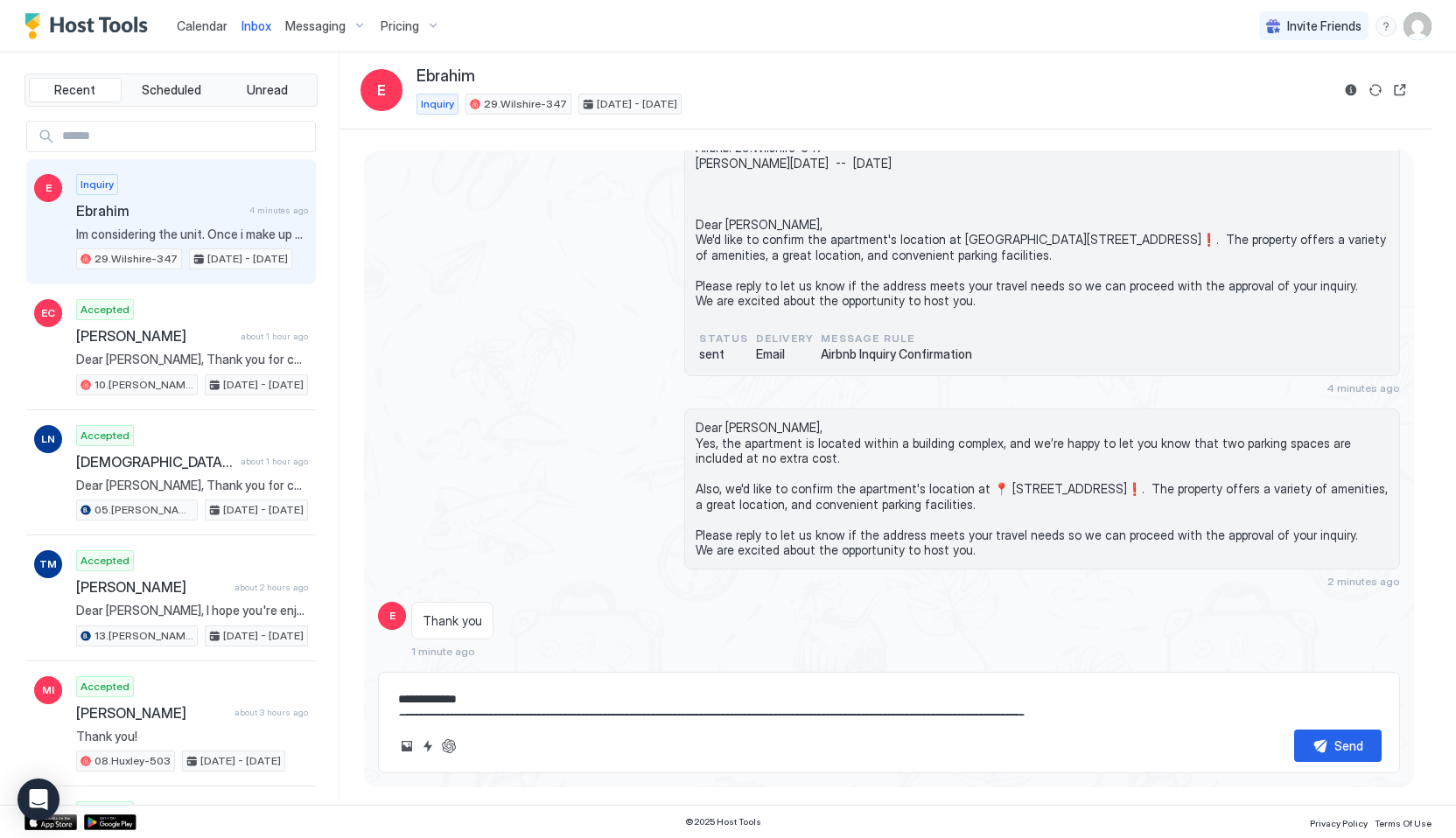
scroll to position [235, 0]
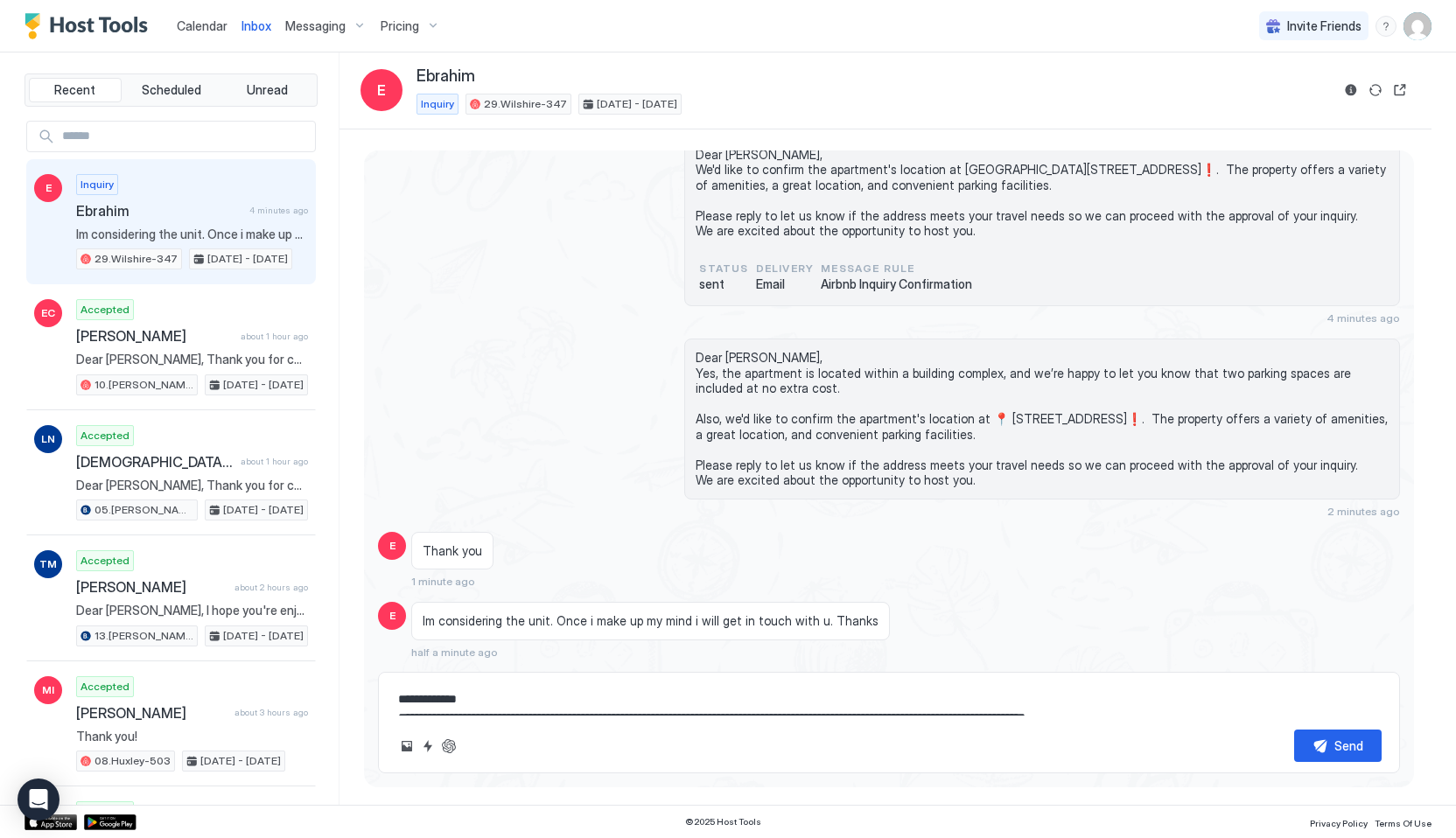
click at [451, 620] on span "Im considering the unit. Once i make up my mind i will get in touch with u. Tha…" at bounding box center [650, 620] width 456 height 15
copy span "Im considering the unit. Once i make up my mind i will get in touch with u. Tha…"
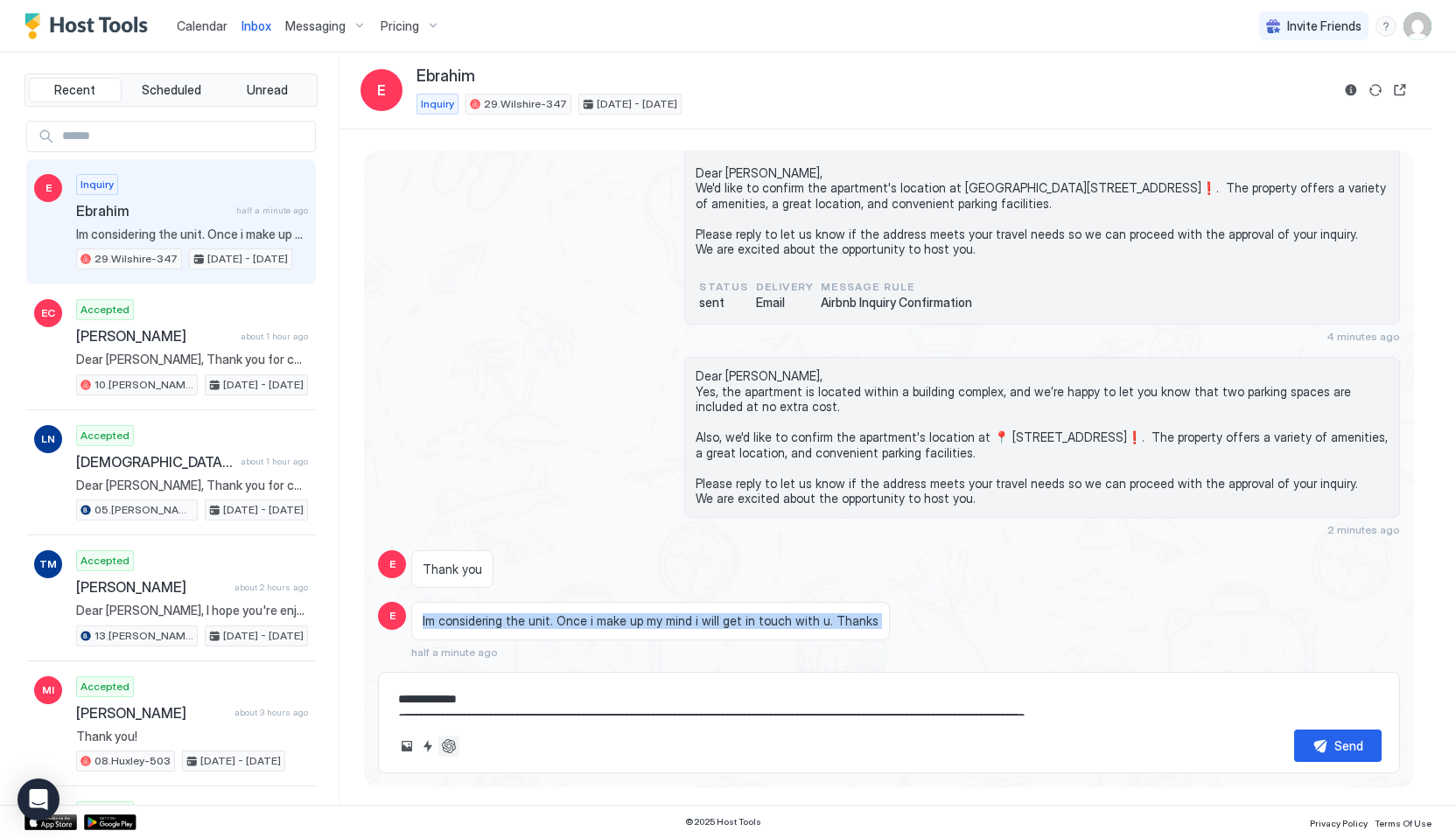
click at [450, 741] on button "ChatGPT Auto Reply" at bounding box center [449, 746] width 21 height 21
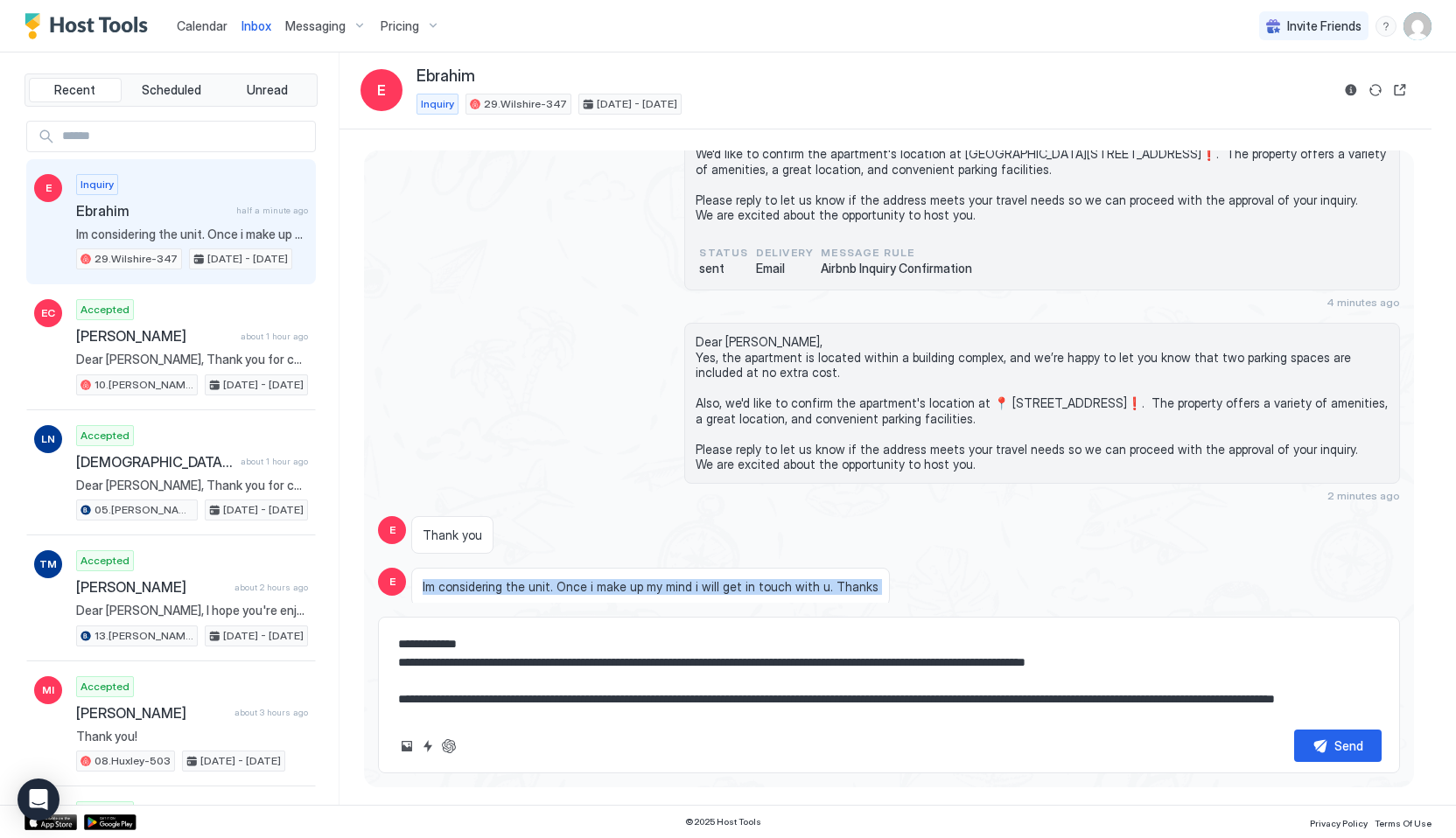
scroll to position [18, 0]
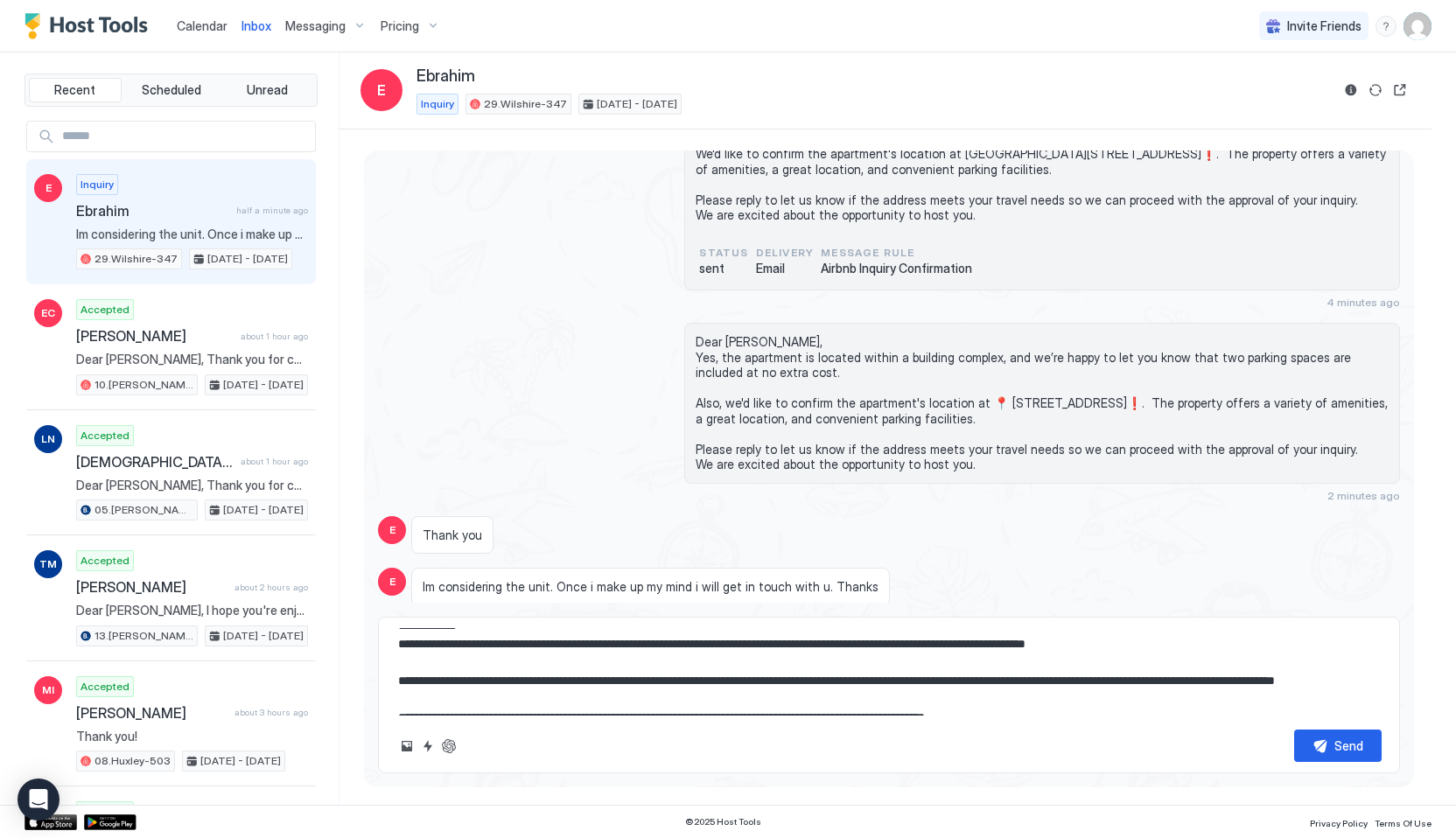
click at [400, 666] on textarea "**********" at bounding box center [888, 672] width 985 height 88
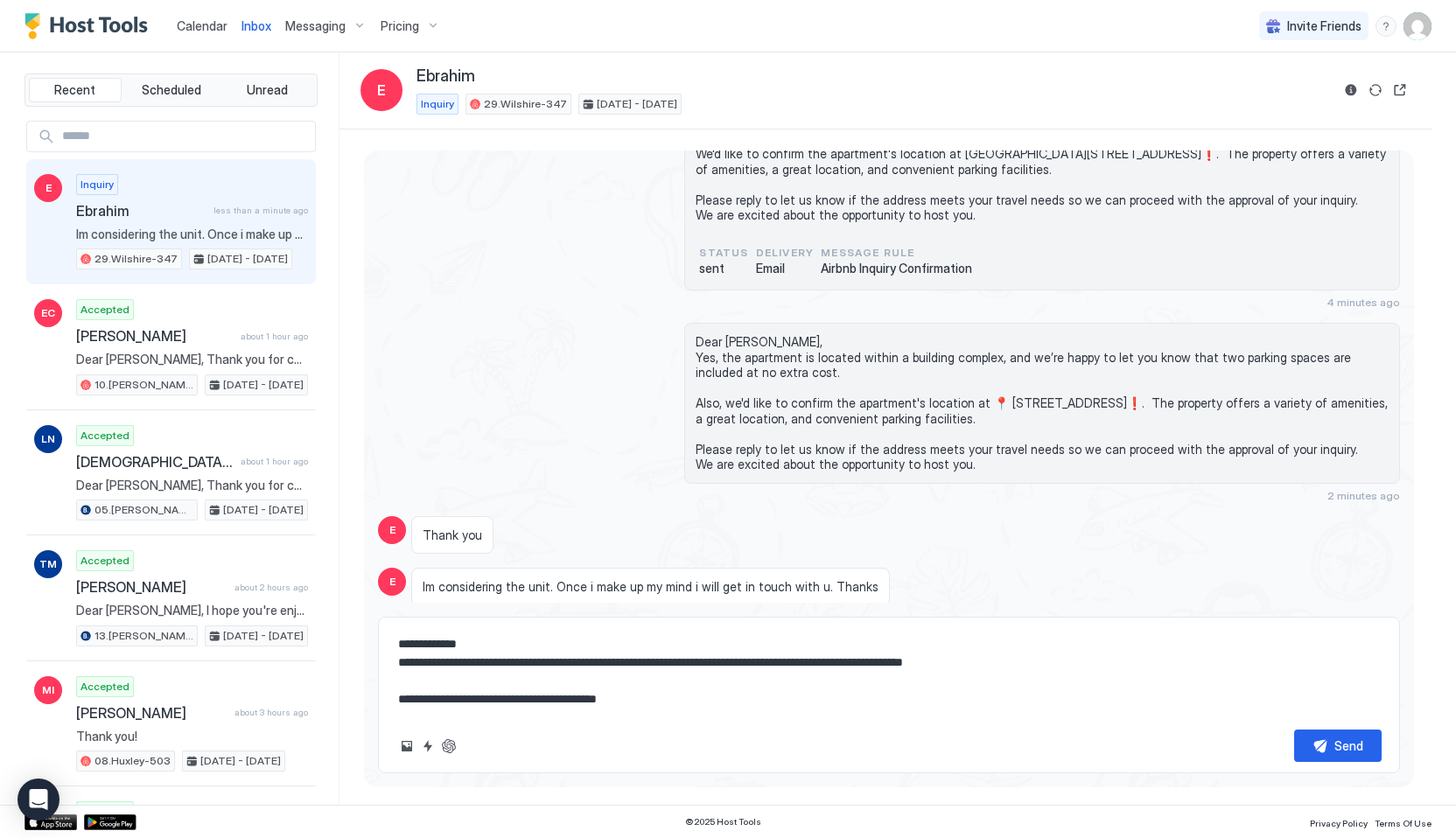
scroll to position [271, 0]
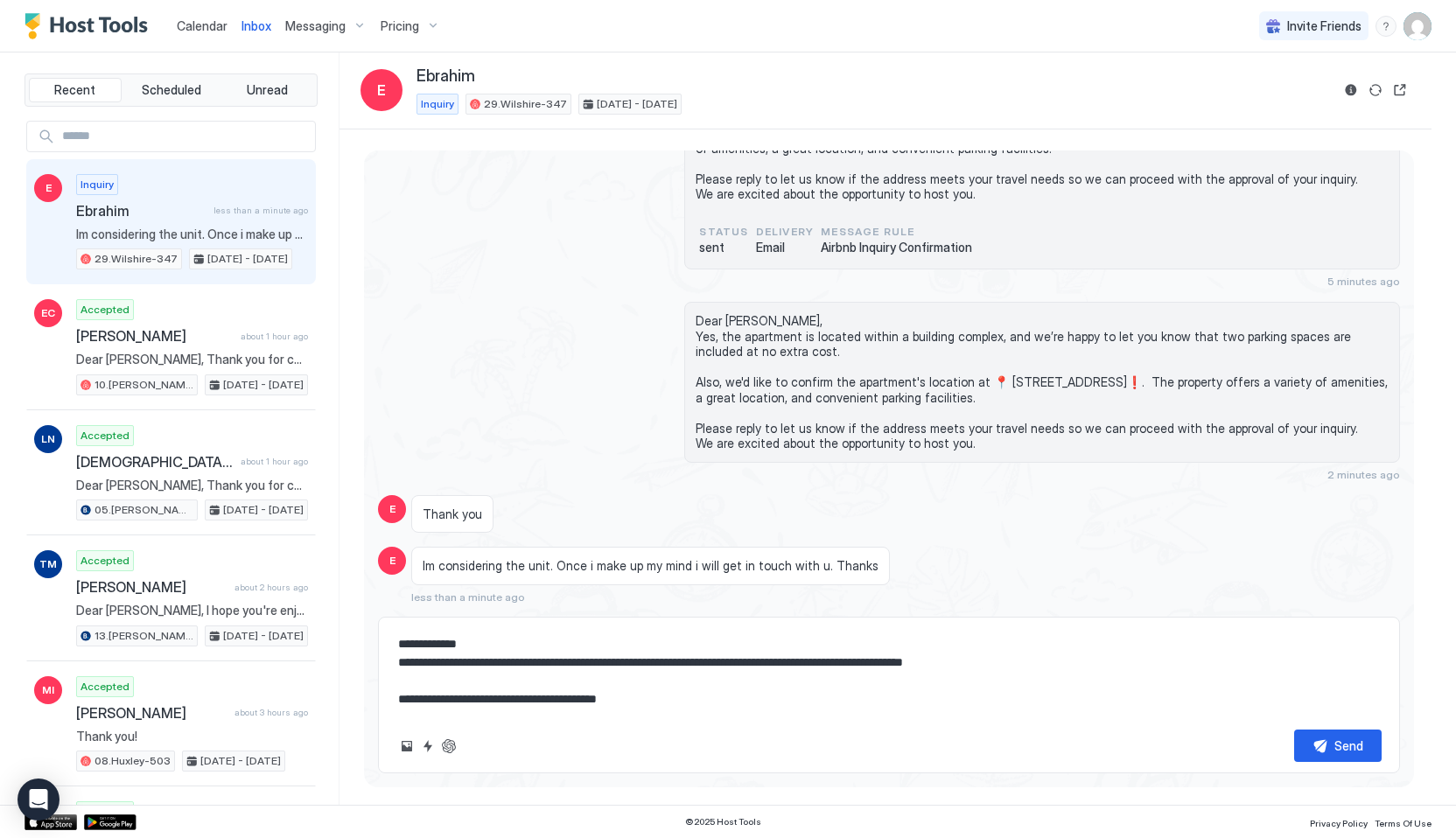
drag, startPoint x: 714, startPoint y: 706, endPoint x: 395, endPoint y: 692, distance: 319.3
click at [395, 692] on div "**********" at bounding box center [889, 694] width 1022 height 156
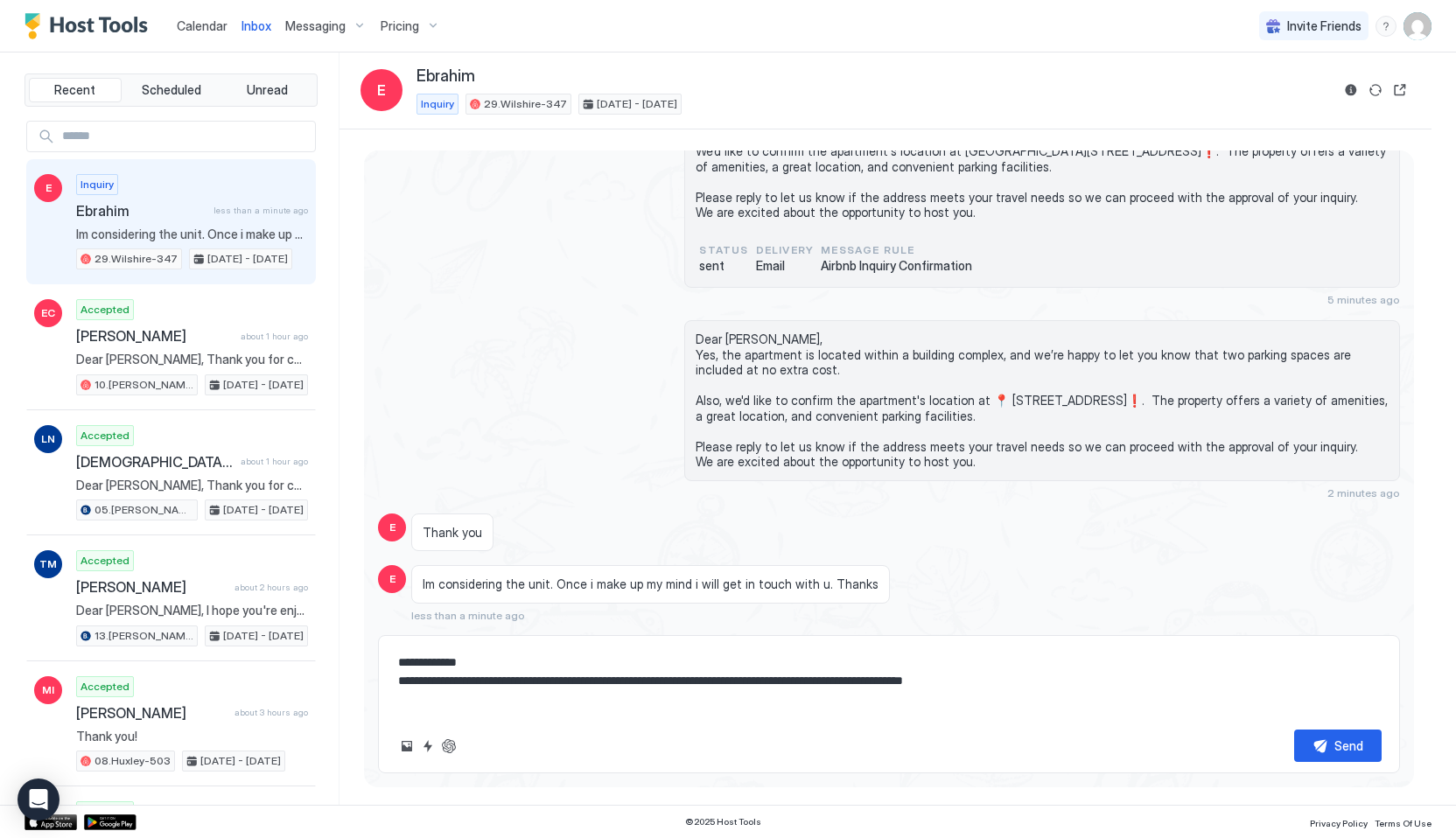
scroll to position [235, 0]
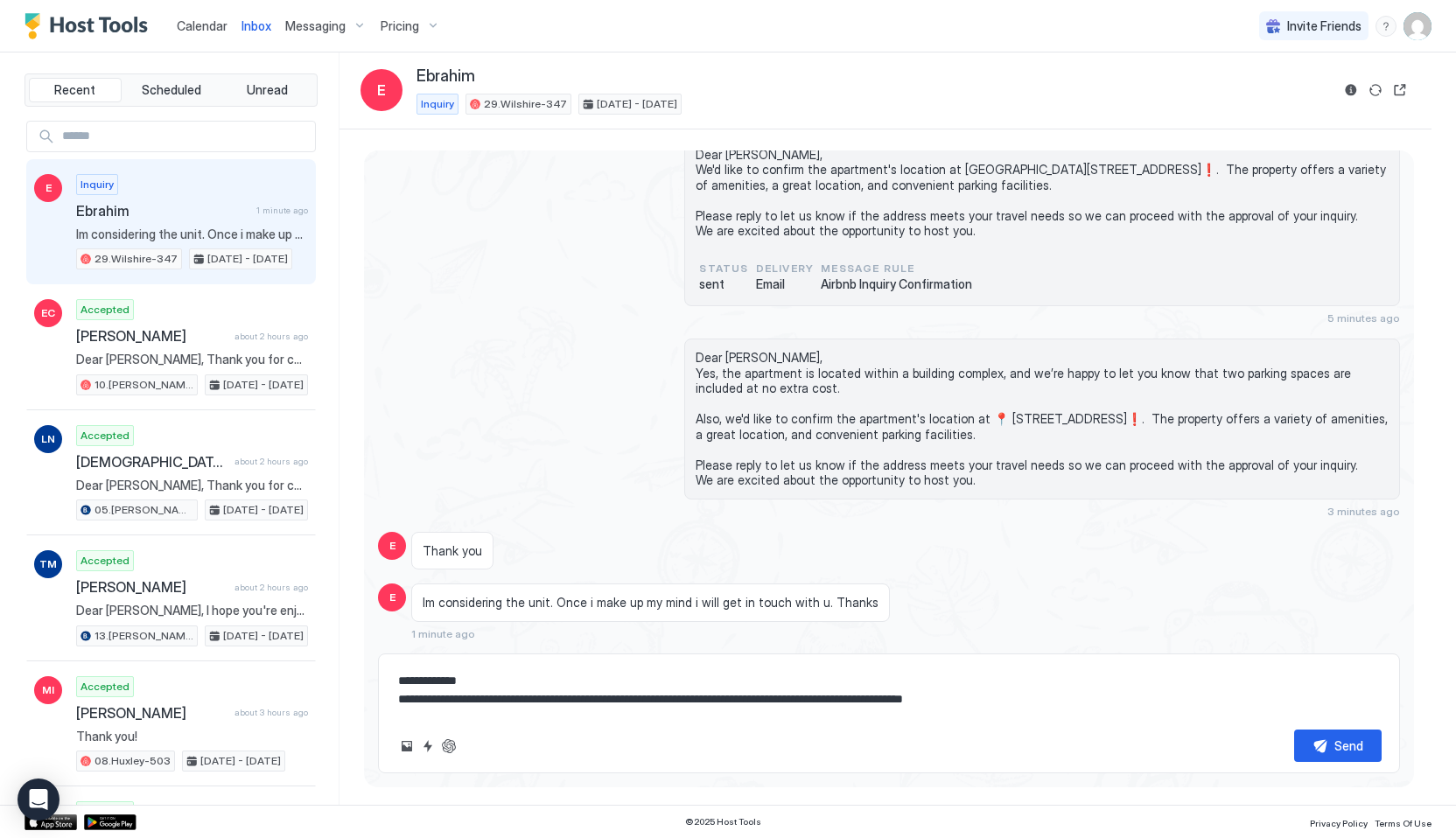
type textarea "**********"
click at [1326, 749] on button "Send" at bounding box center [1337, 746] width 88 height 33
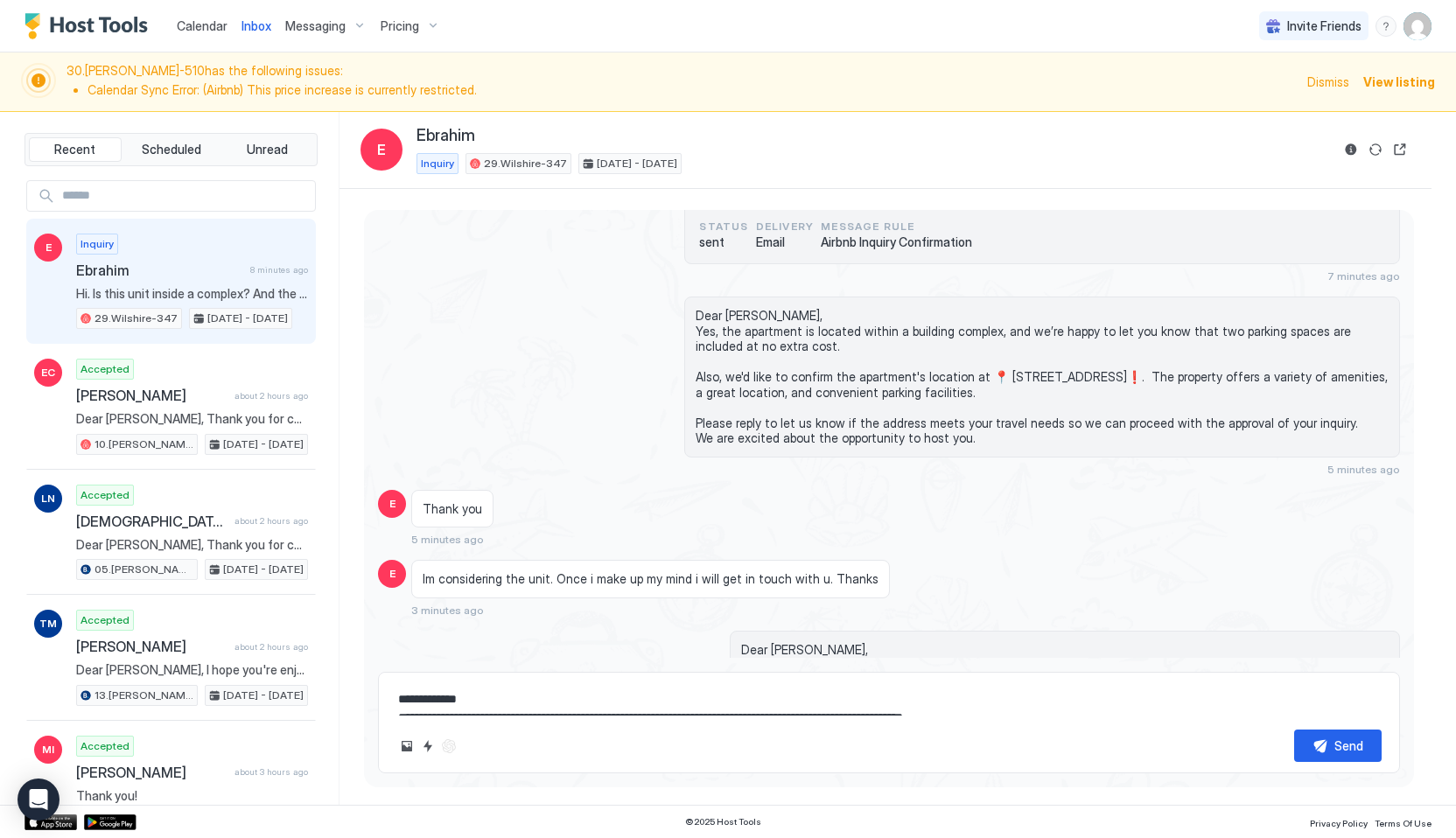
scroll to position [339, 0]
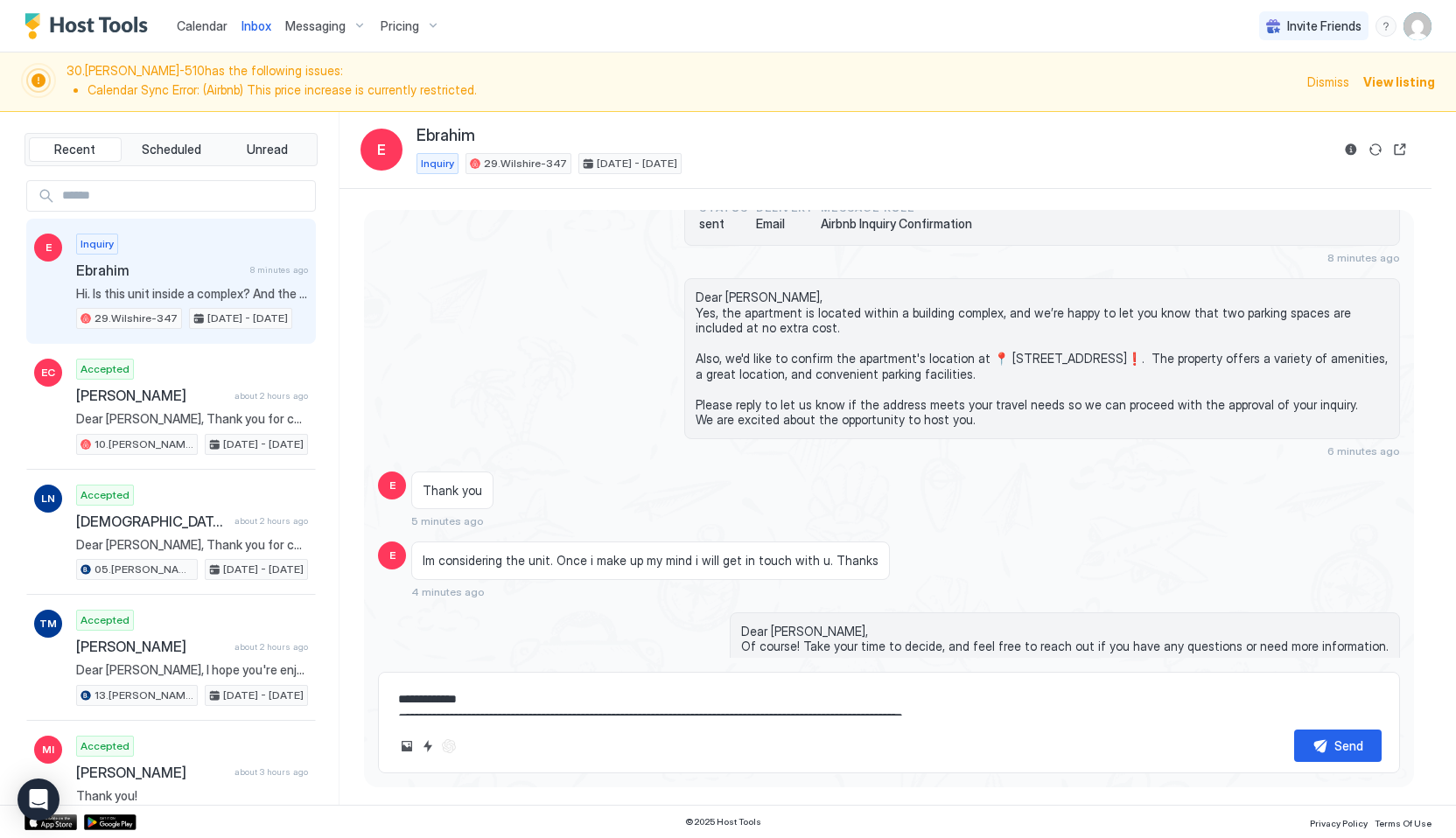
click at [158, 90] on li "Calendar Sync Error: (Airbnb) This price increase is currently restricted." at bounding box center [691, 89] width 1209 height 15
click at [348, 253] on div "Today E Hi. Is this unit inside a complex? And the parking is free right? 8 min…" at bounding box center [886, 497] width 1092 height 617
click at [206, 29] on span "Calendar" at bounding box center [202, 25] width 51 height 14
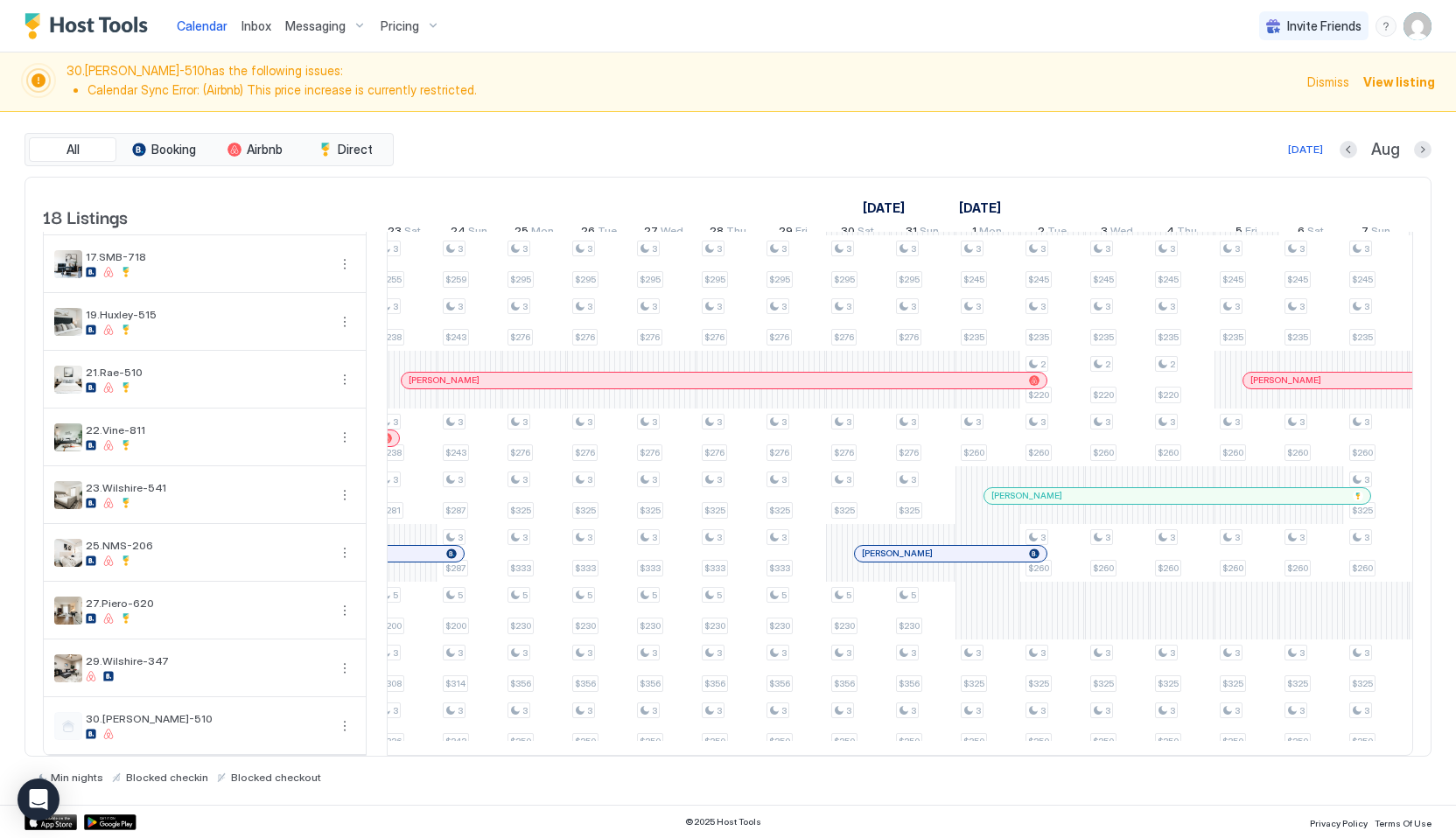
scroll to position [0, 1542]
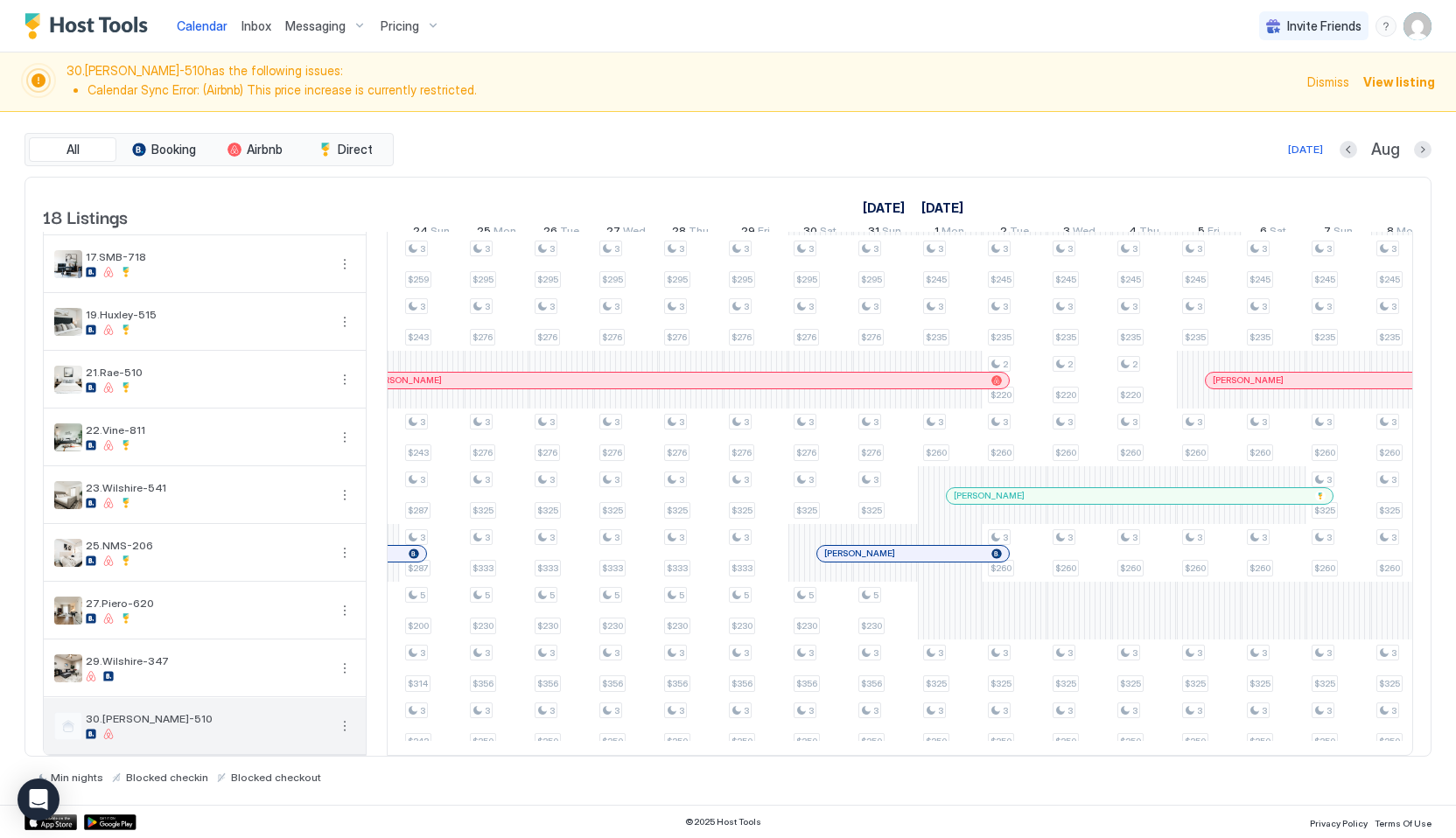
click at [127, 734] on div at bounding box center [206, 734] width 241 height 11
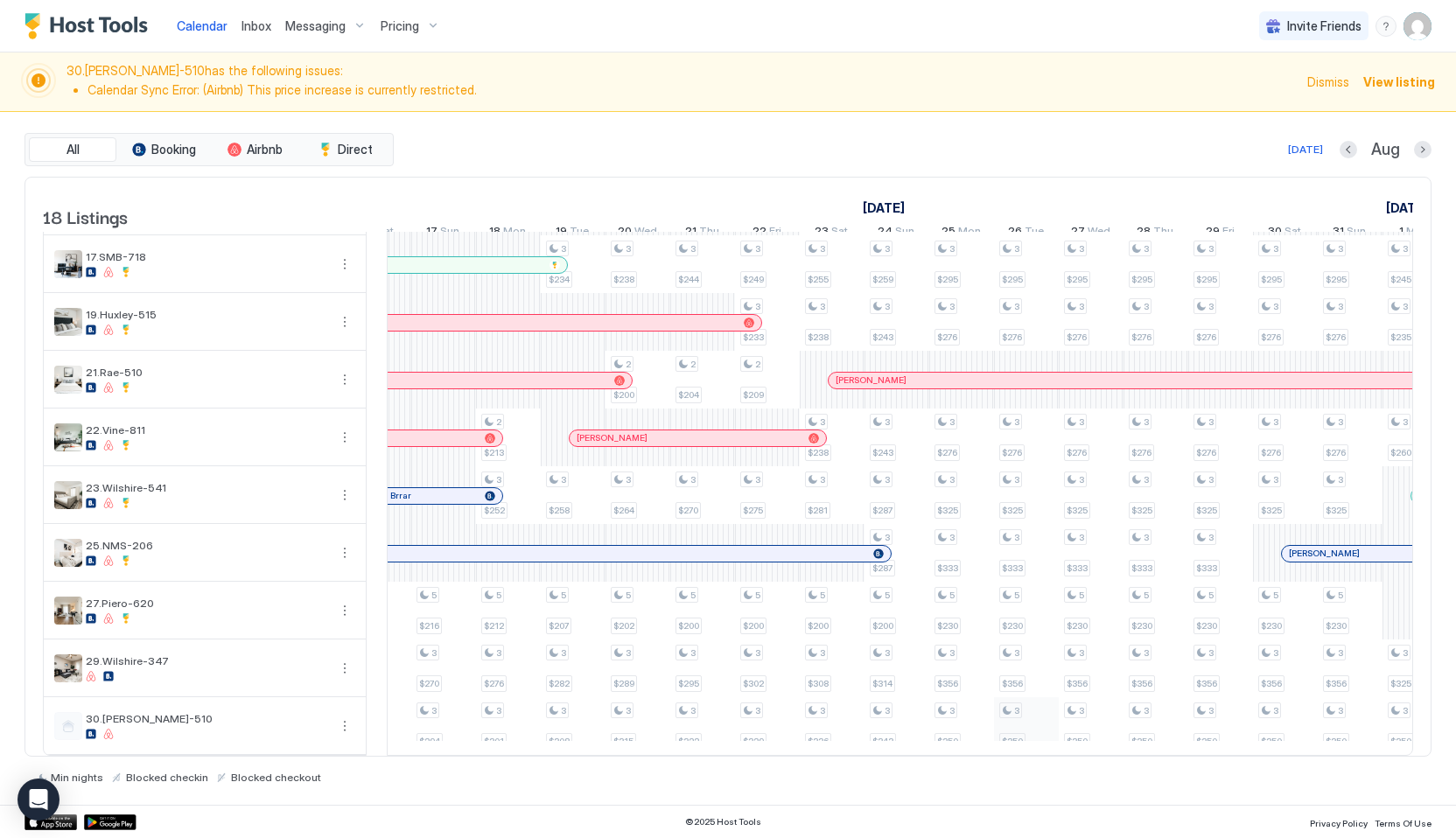
scroll to position [0, 899]
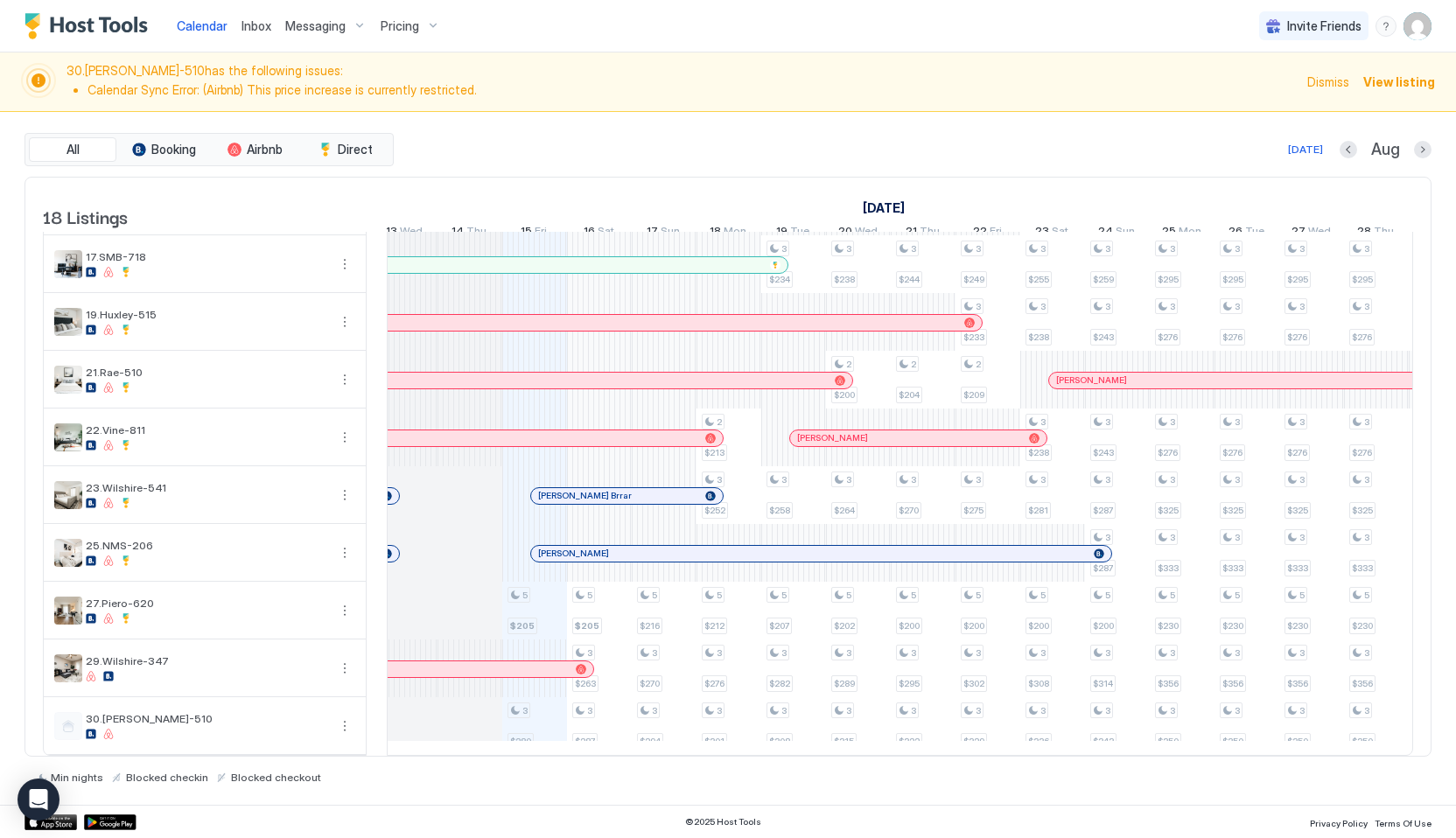
click at [251, 27] on span "Inbox" at bounding box center [255, 25] width 30 height 14
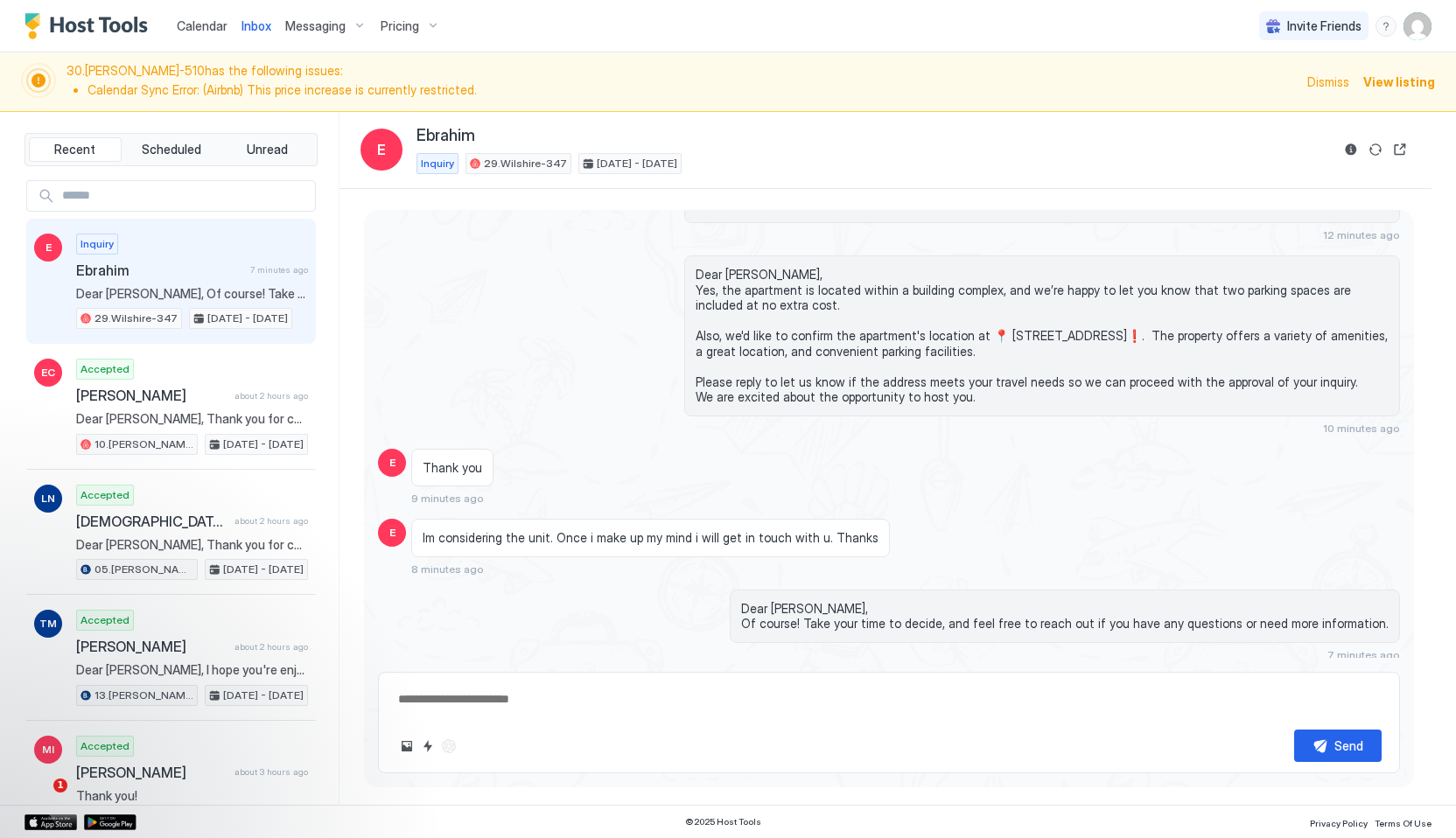
scroll to position [380, 0]
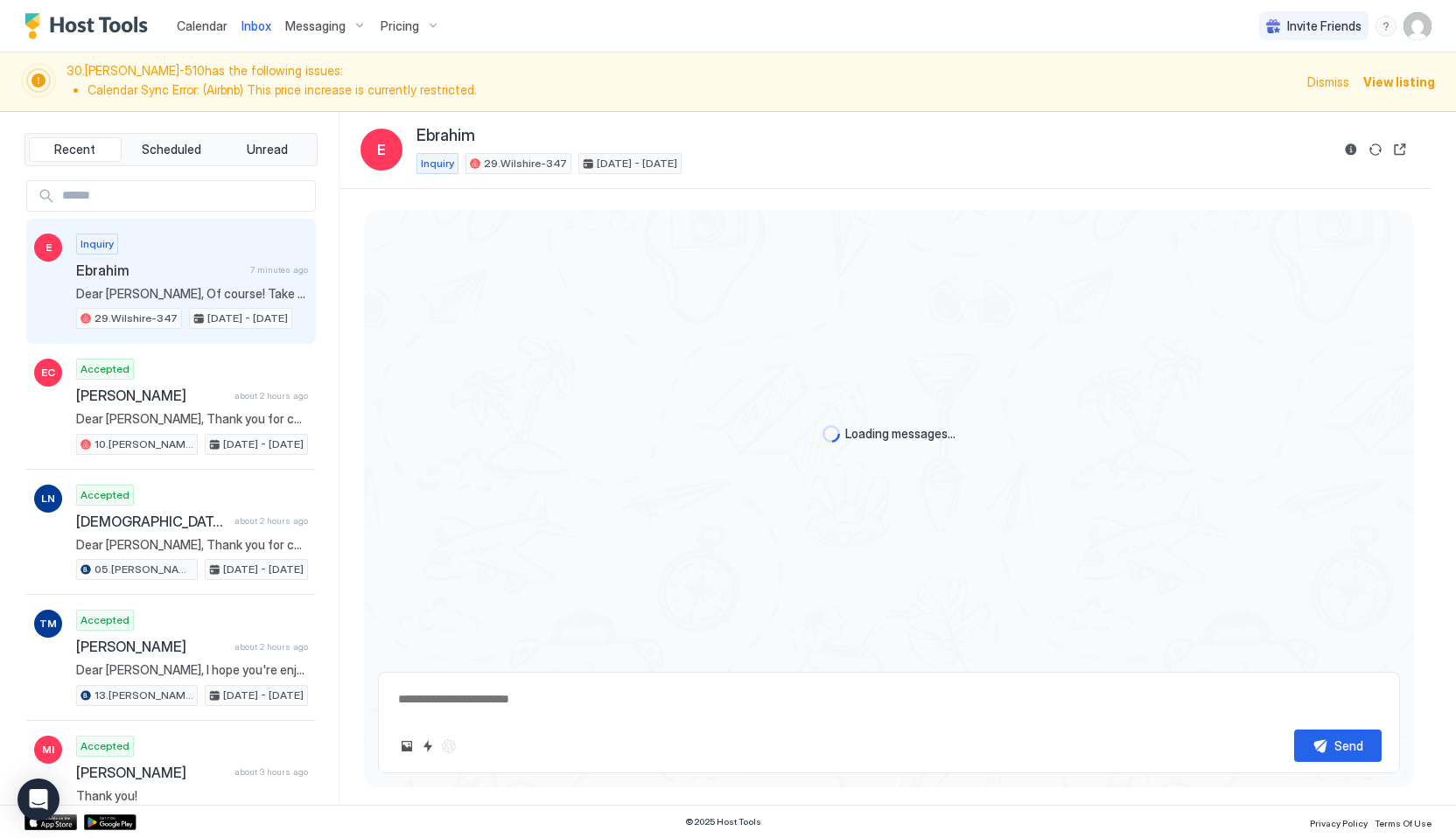
click at [213, 29] on span "Calendar" at bounding box center [202, 25] width 51 height 14
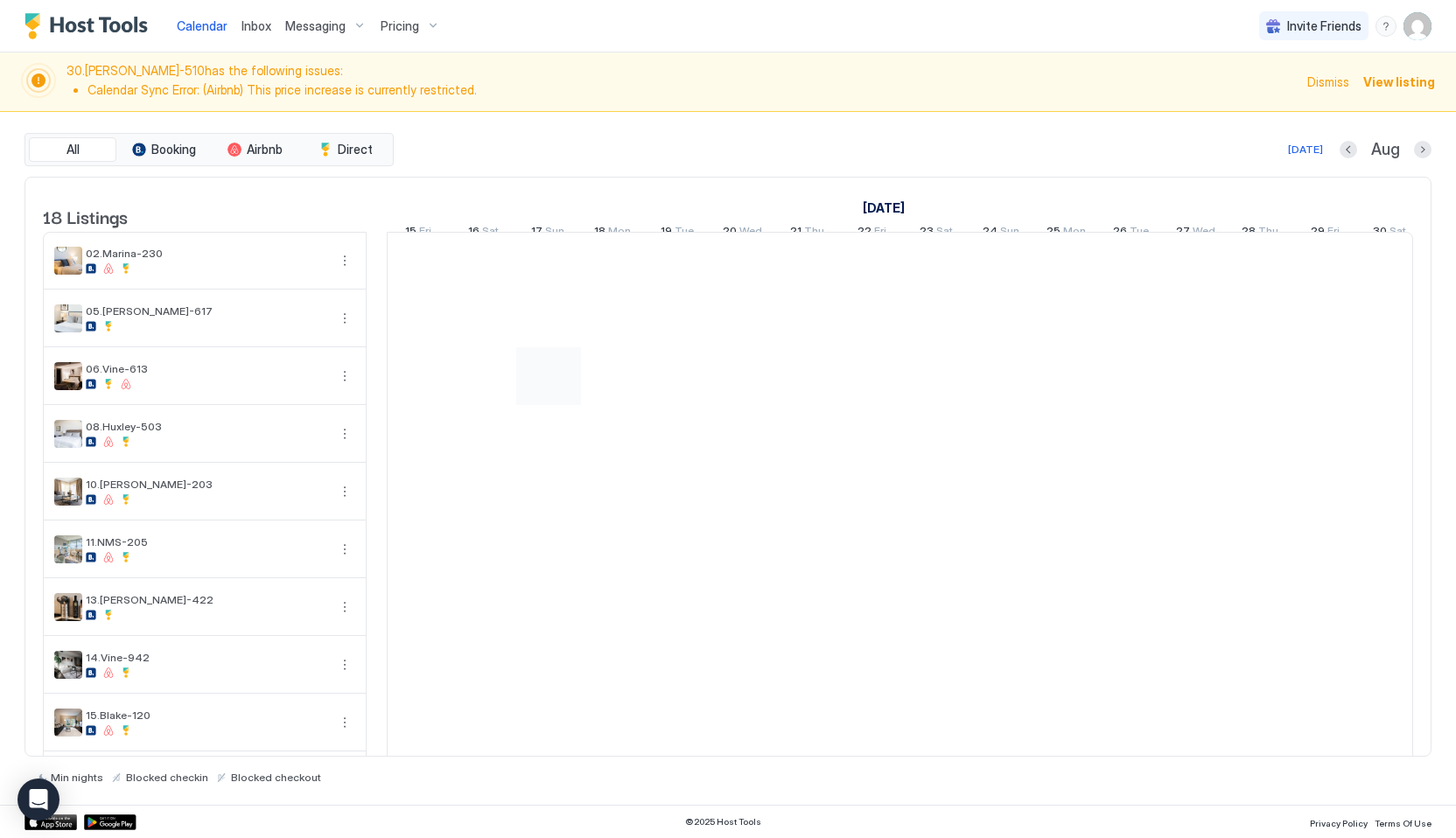
scroll to position [530, 0]
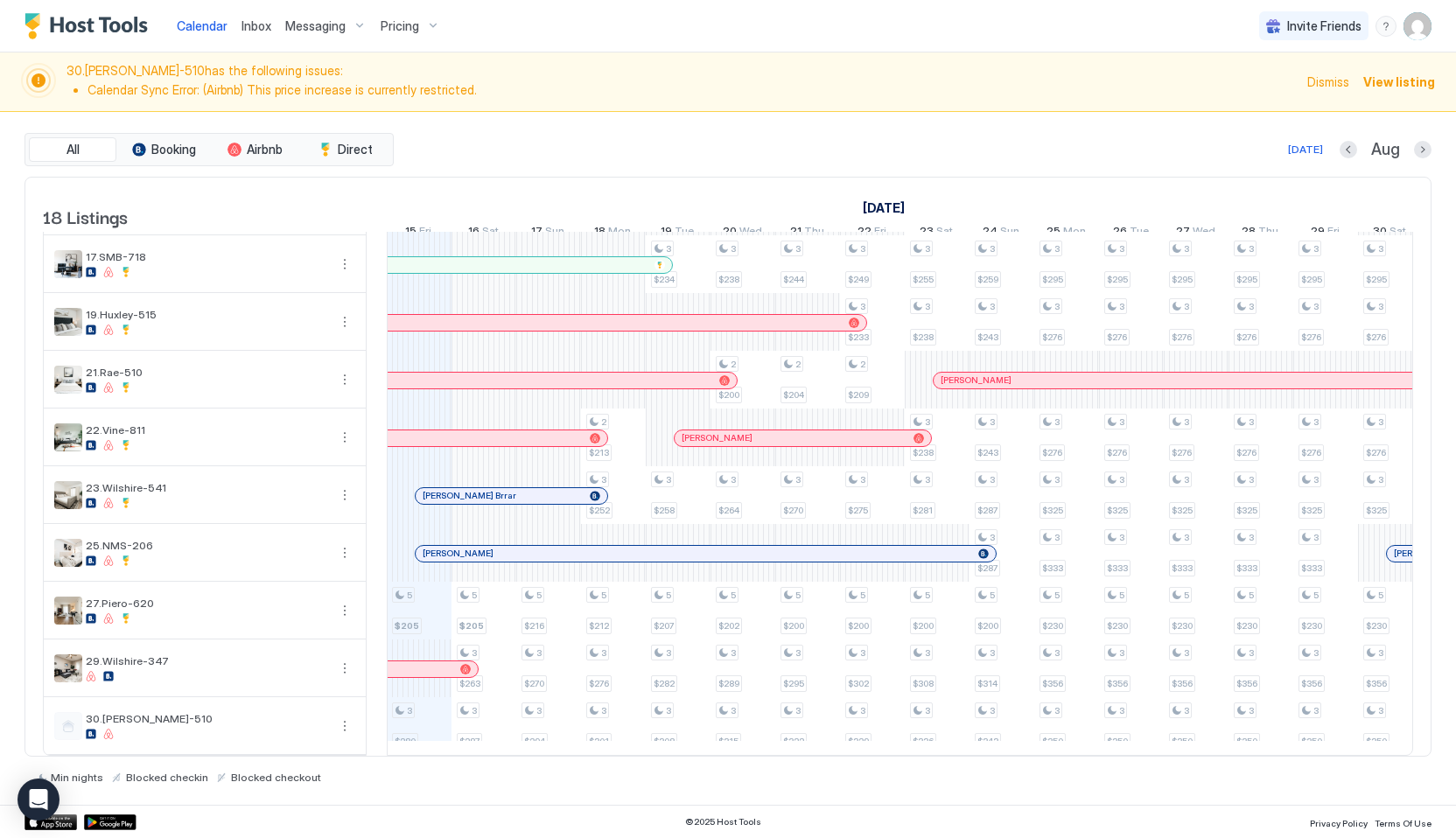
click at [259, 33] on link "Inbox" at bounding box center [255, 25] width 30 height 18
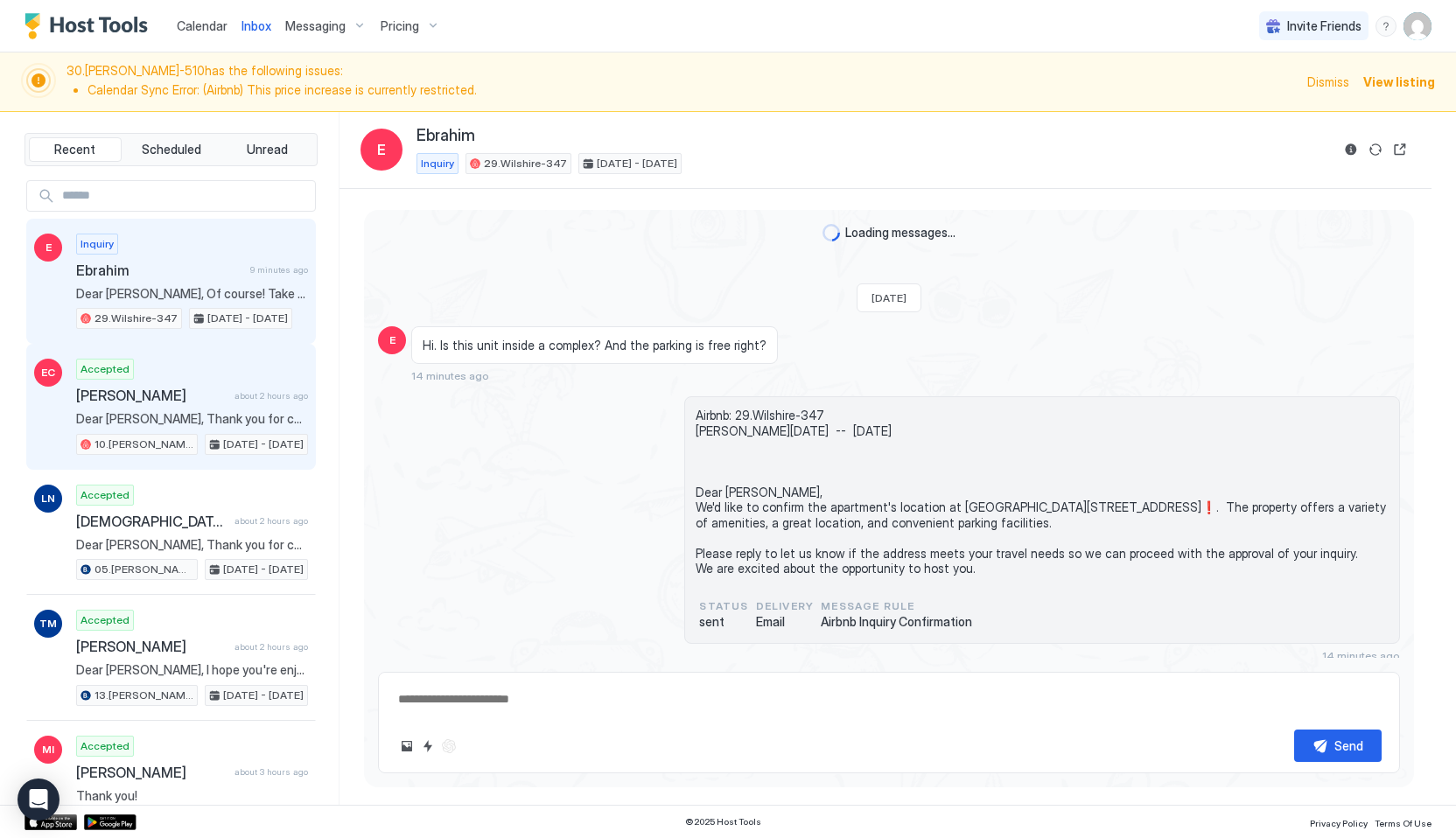
scroll to position [421, 0]
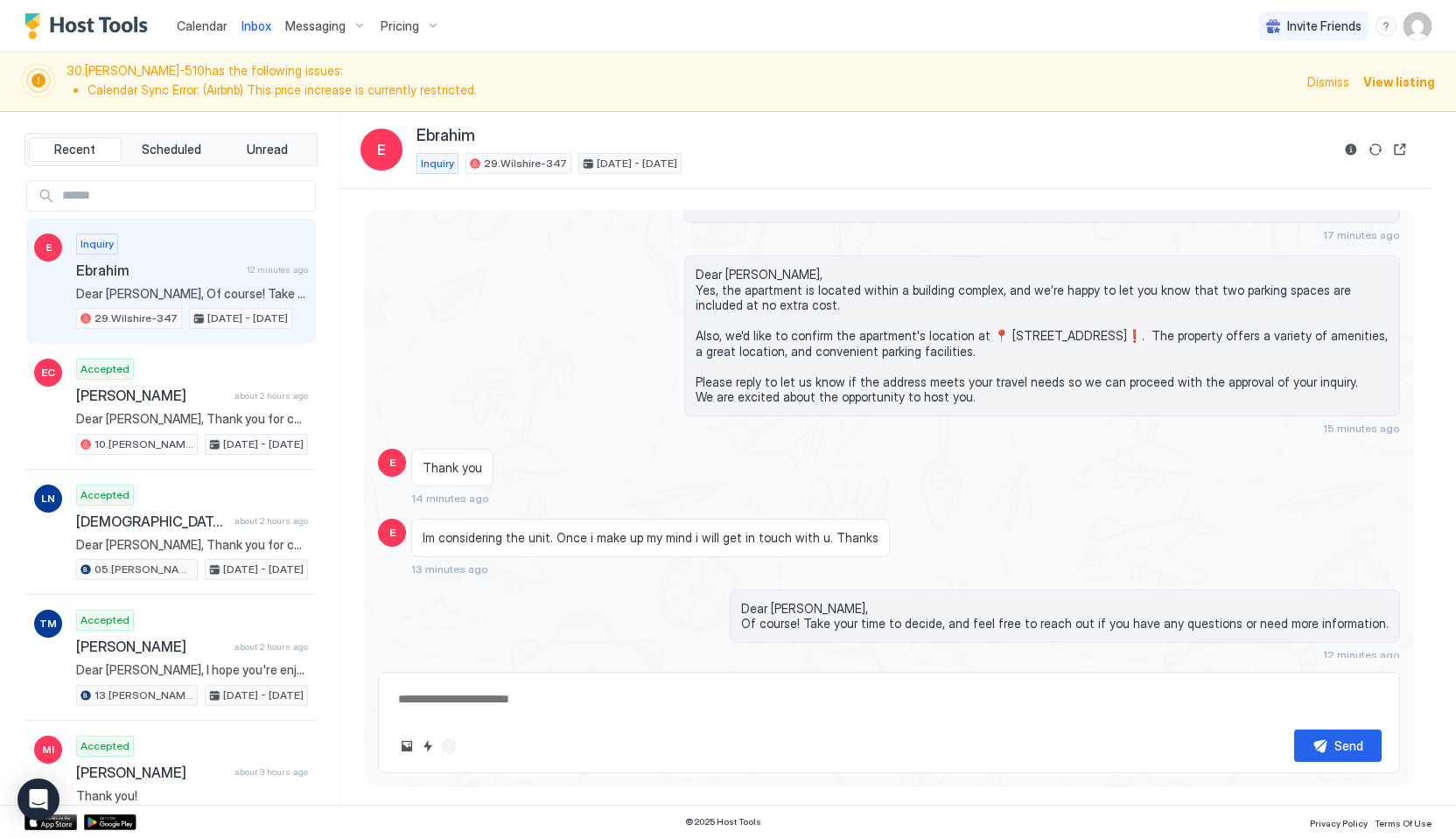
type textarea "*"
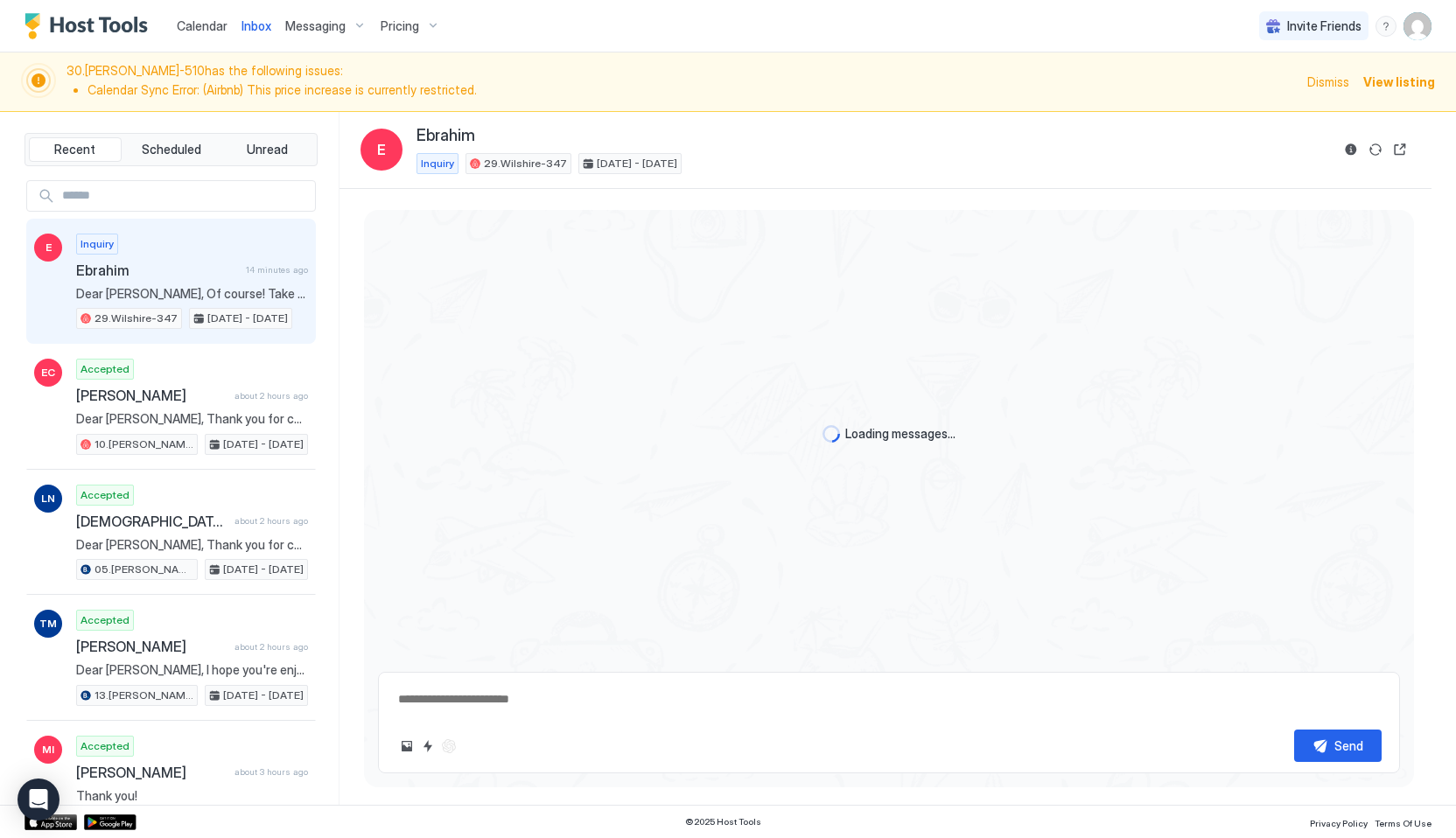
scroll to position [421, 0]
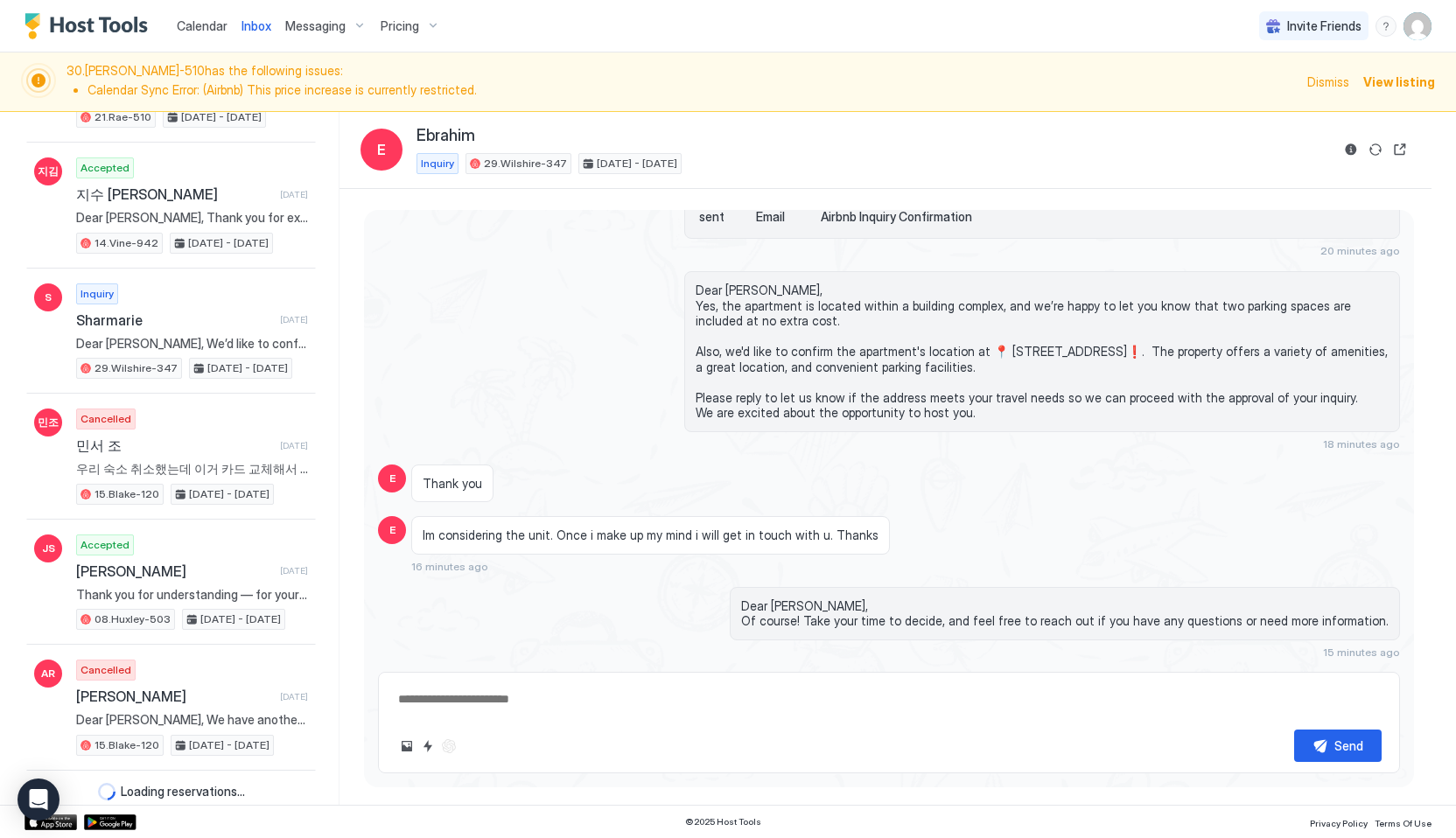
type textarea "*"
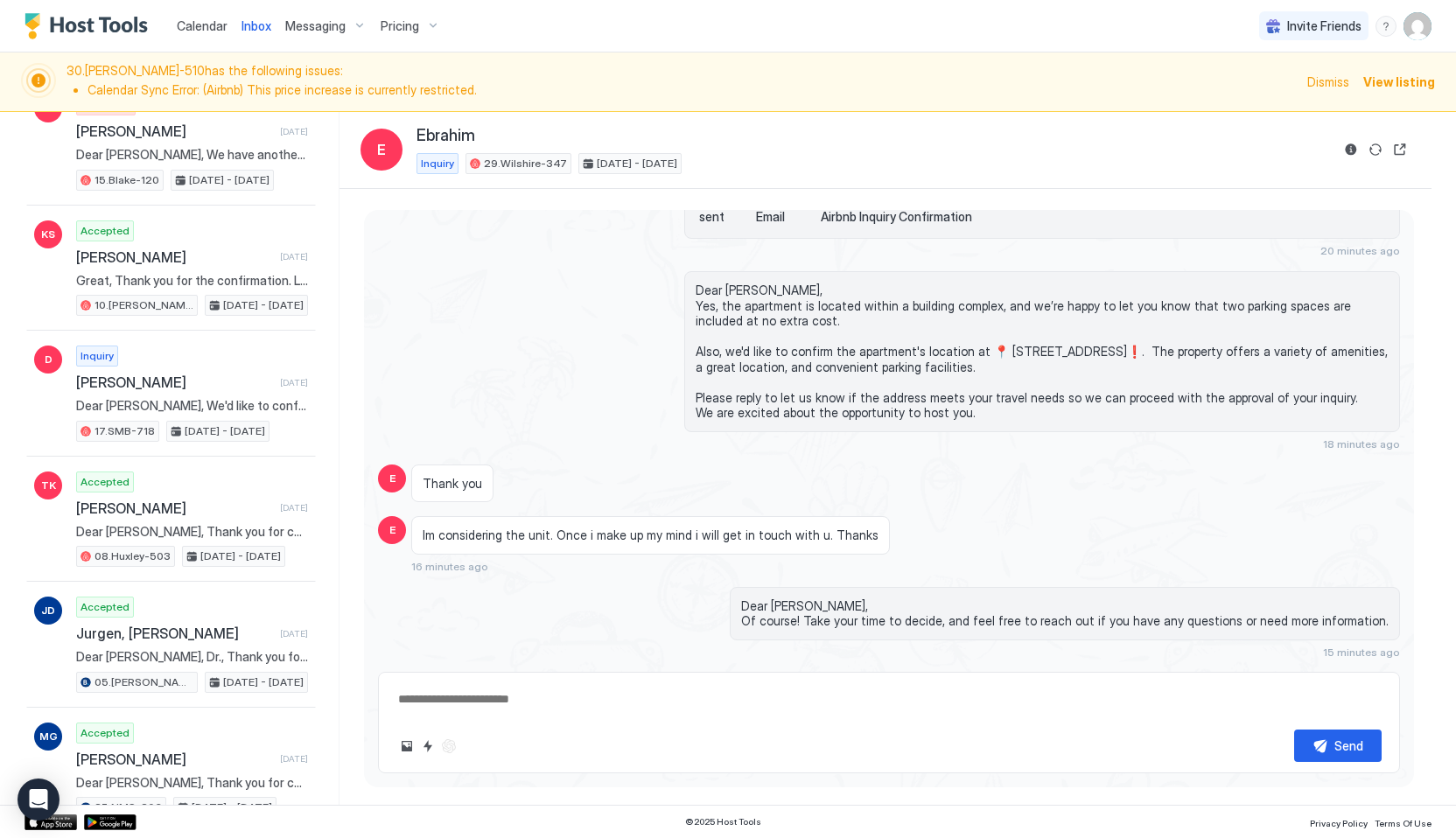
scroll to position [5149, 0]
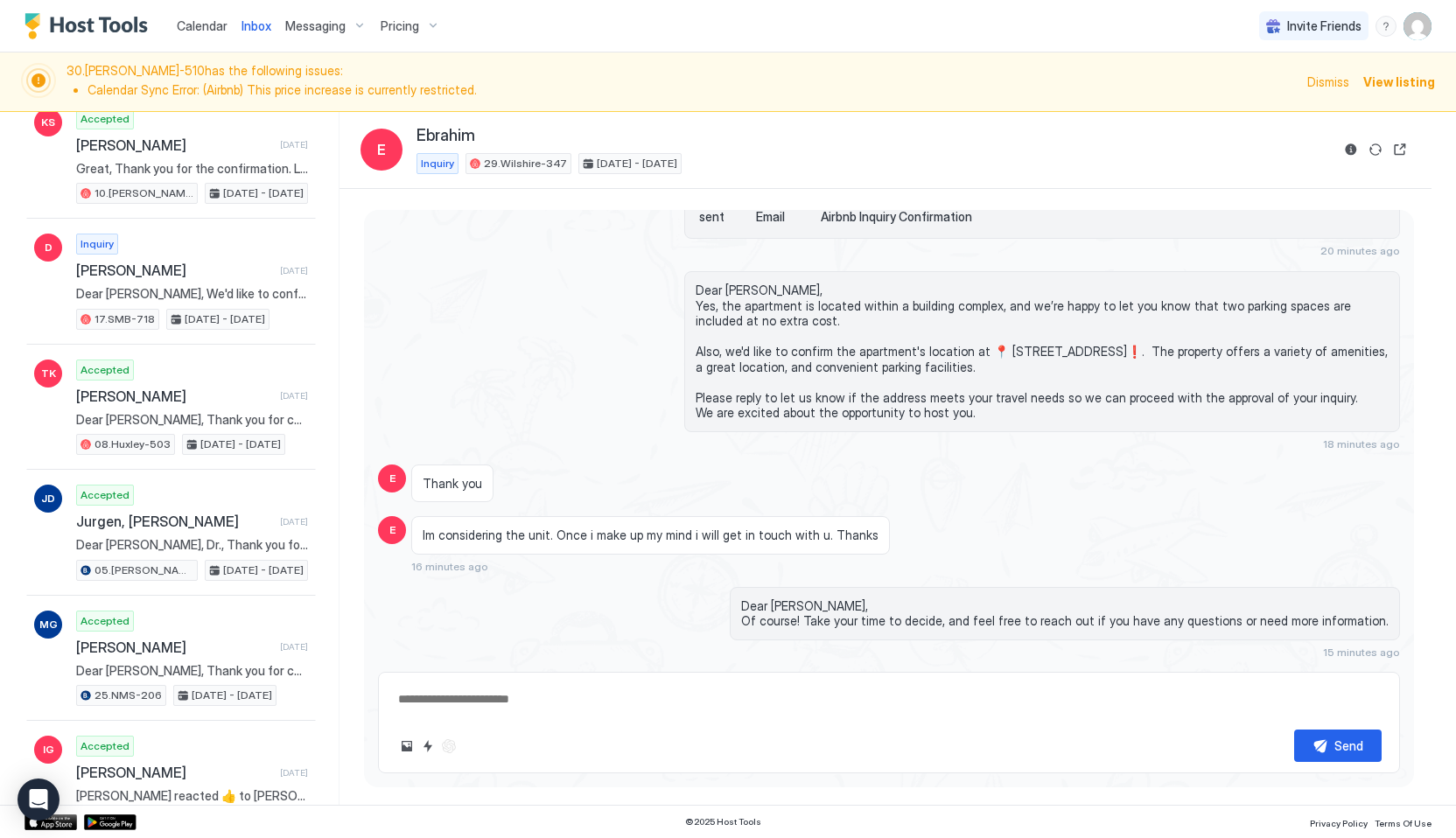
click at [204, 32] on span "Calendar" at bounding box center [202, 25] width 51 height 14
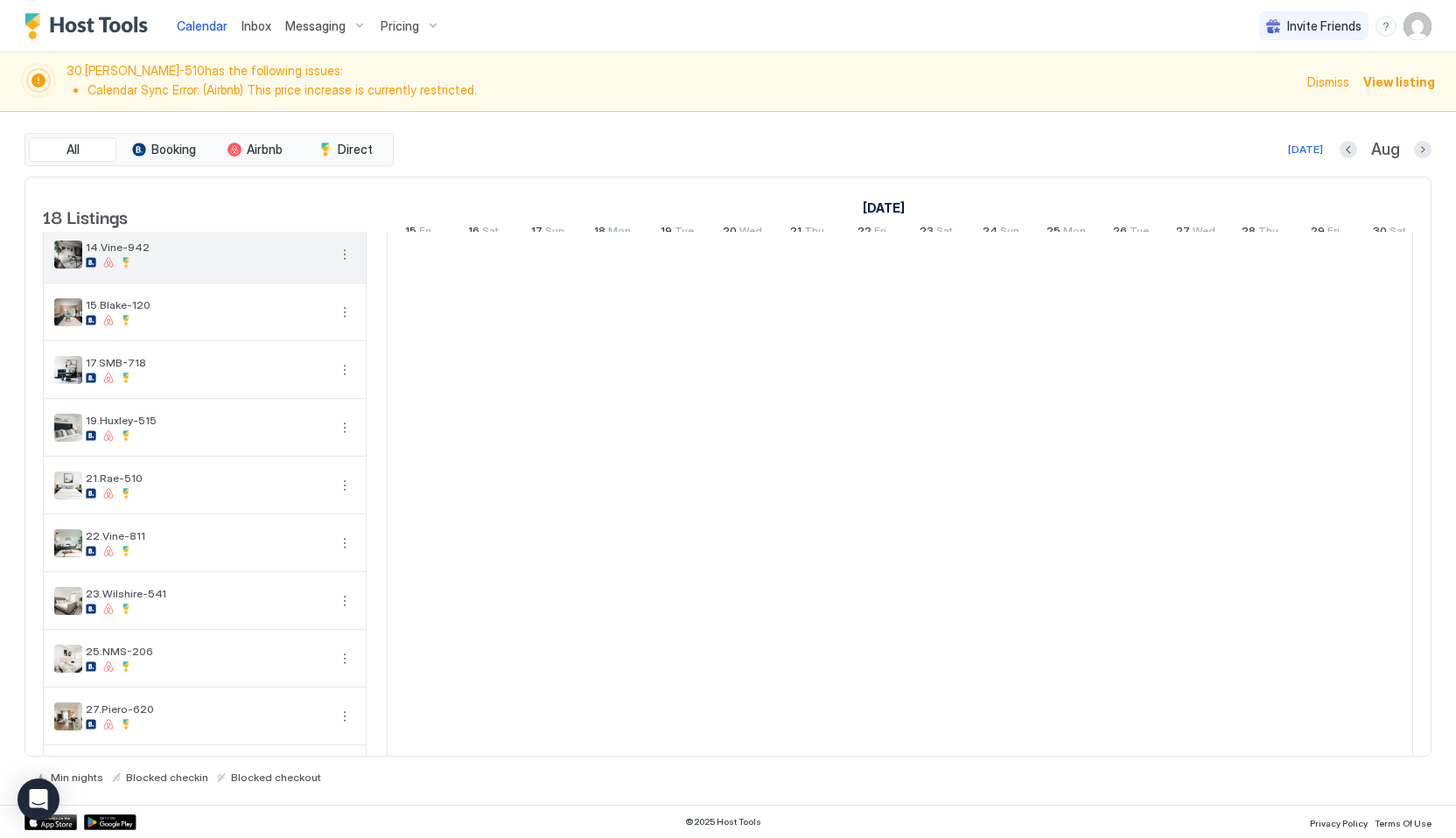
scroll to position [530, 0]
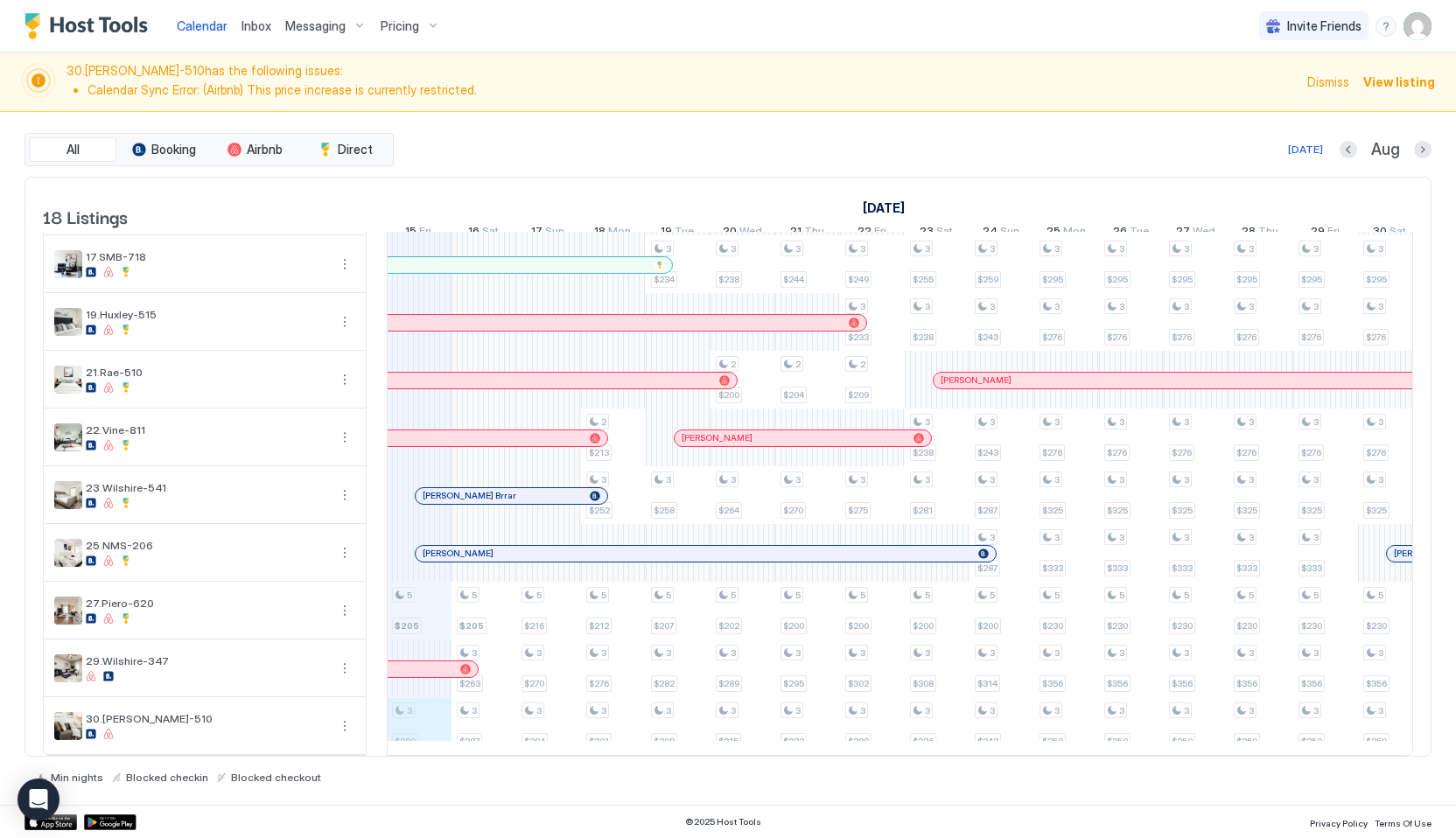
click at [412, 726] on div "5 $205 3 $280 3 $245 5 $205 3 $263 3 $287 3 $254 3 $252 5 $216 3 $270 3 $294 3 …" at bounding box center [1229, 236] width 3625 height 1038
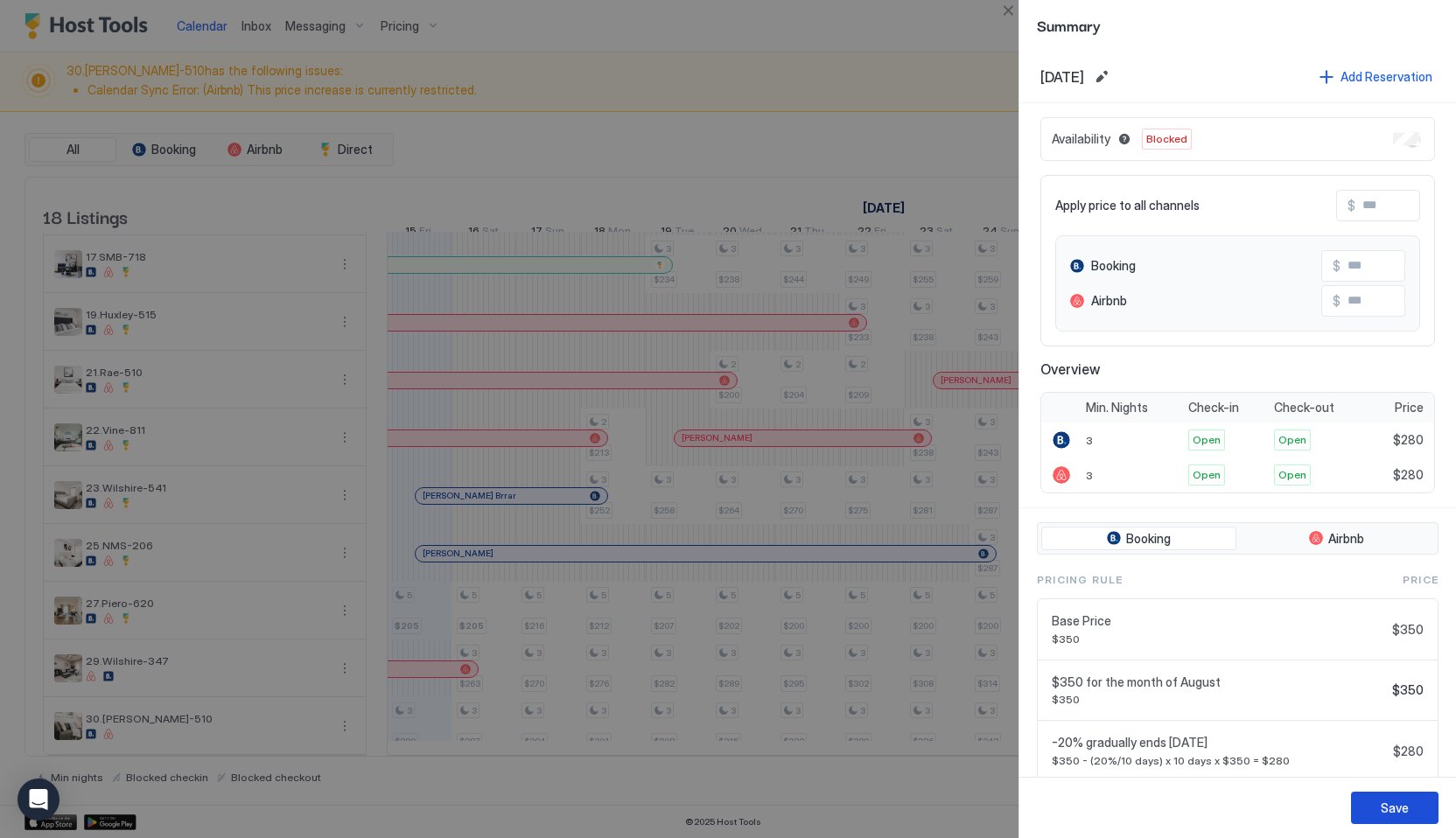
click at [1396, 808] on div "Save" at bounding box center [1394, 808] width 28 height 18
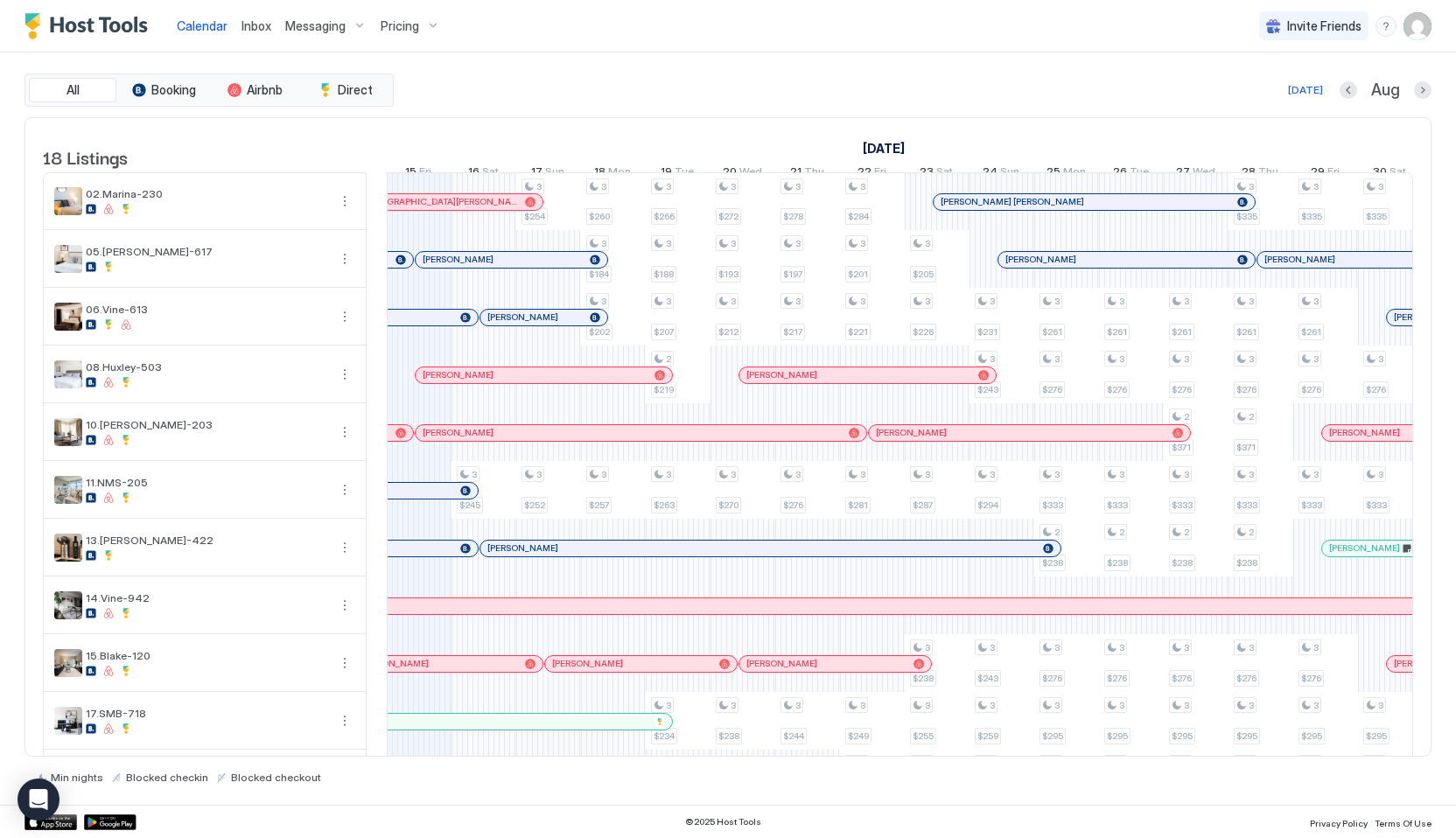
scroll to position [470, 0]
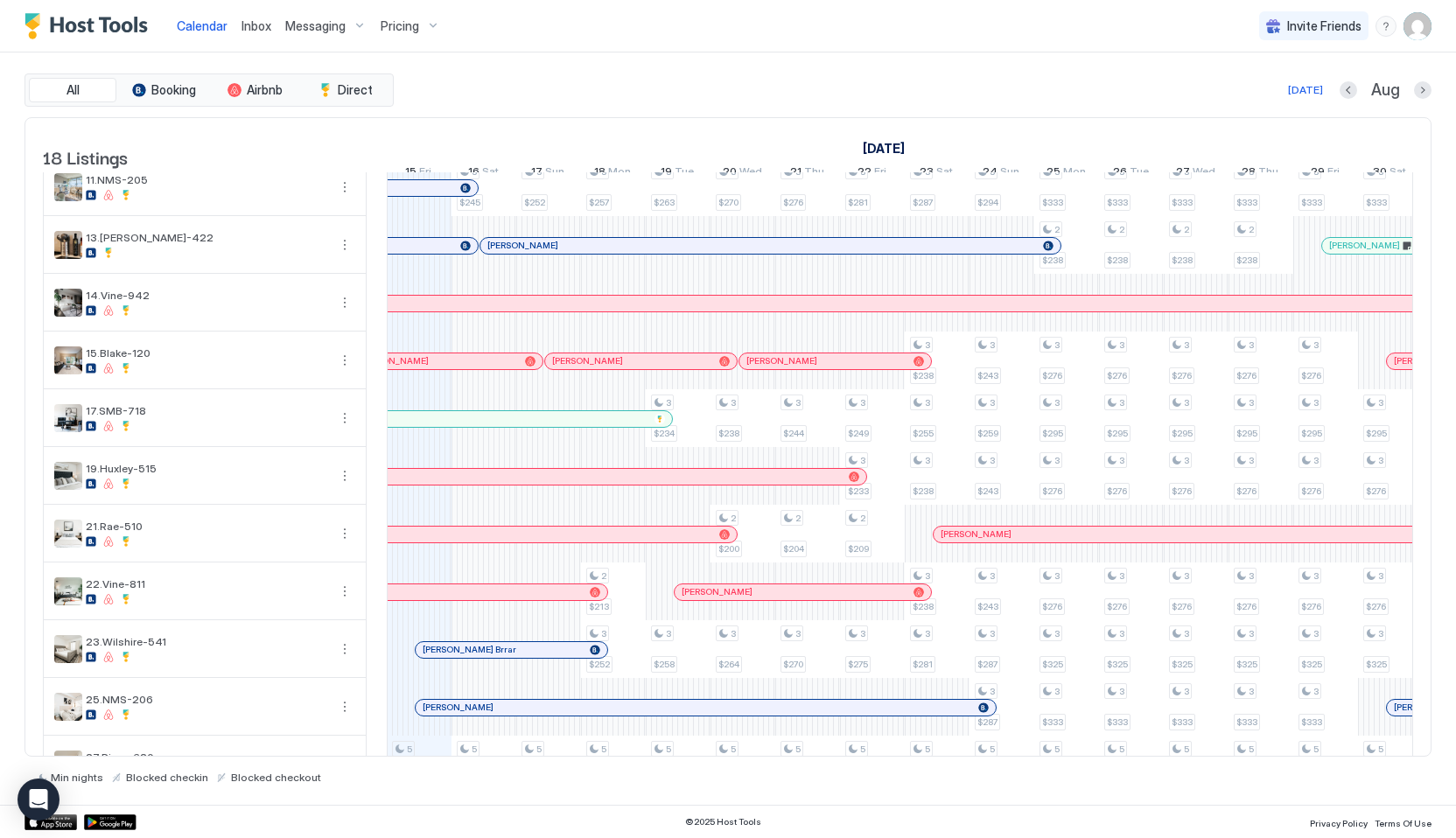
scroll to position [470, 0]
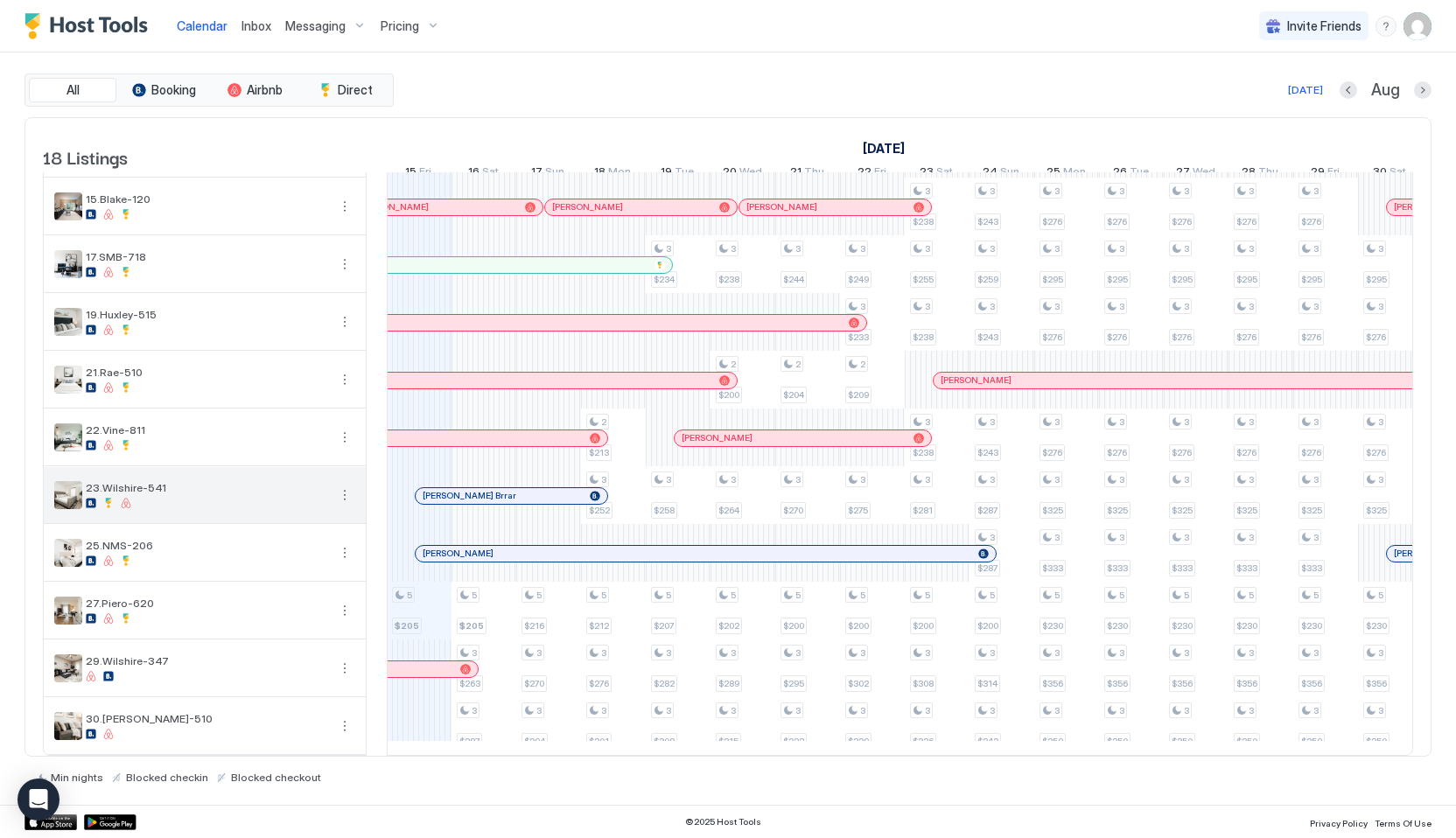
click at [121, 501] on div at bounding box center [126, 503] width 11 height 11
click at [123, 502] on div at bounding box center [126, 503] width 11 height 11
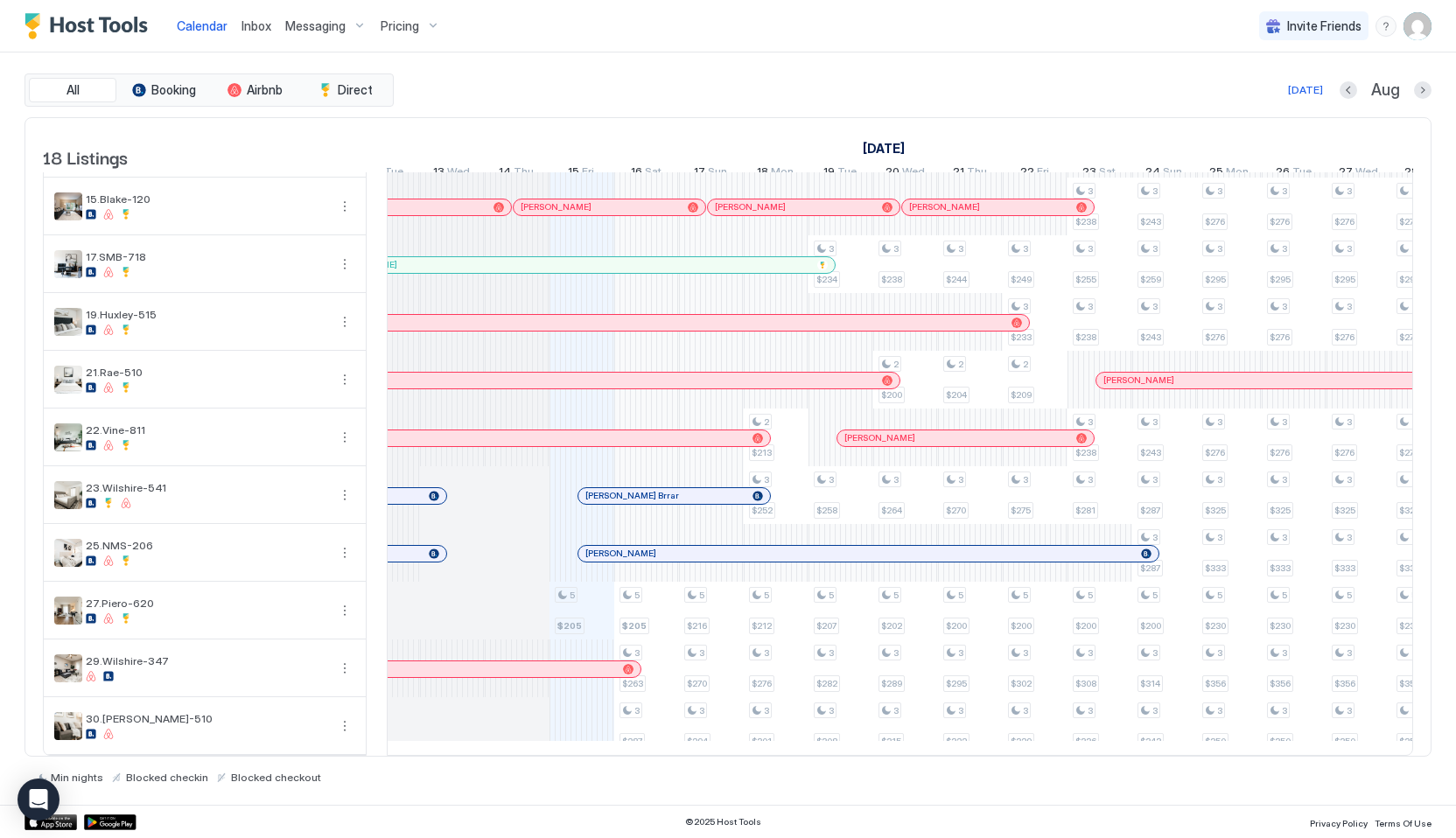
scroll to position [0, 728]
